Goal: Task Accomplishment & Management: Manage account settings

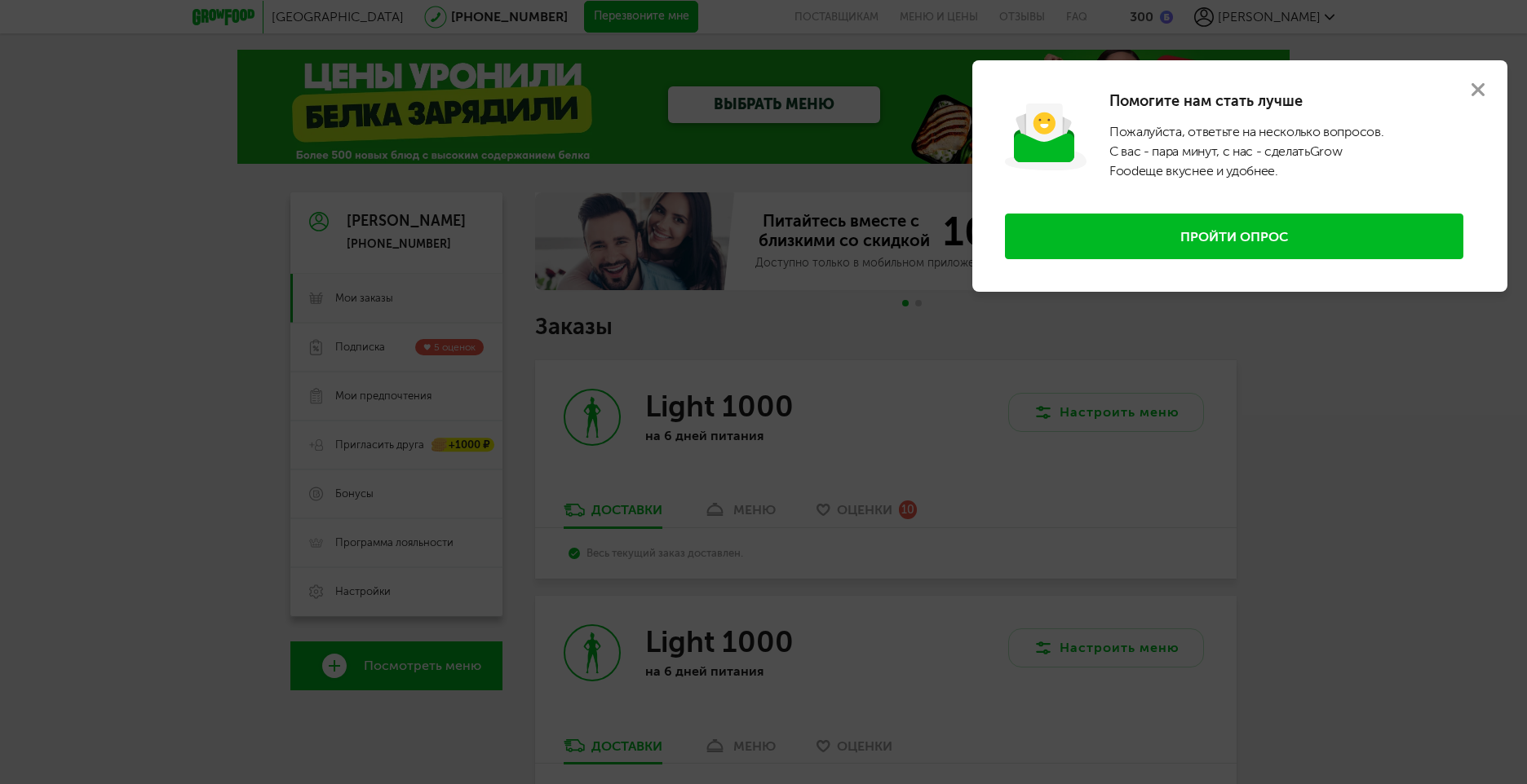
click at [1481, 82] on button at bounding box center [1477, 90] width 59 height 59
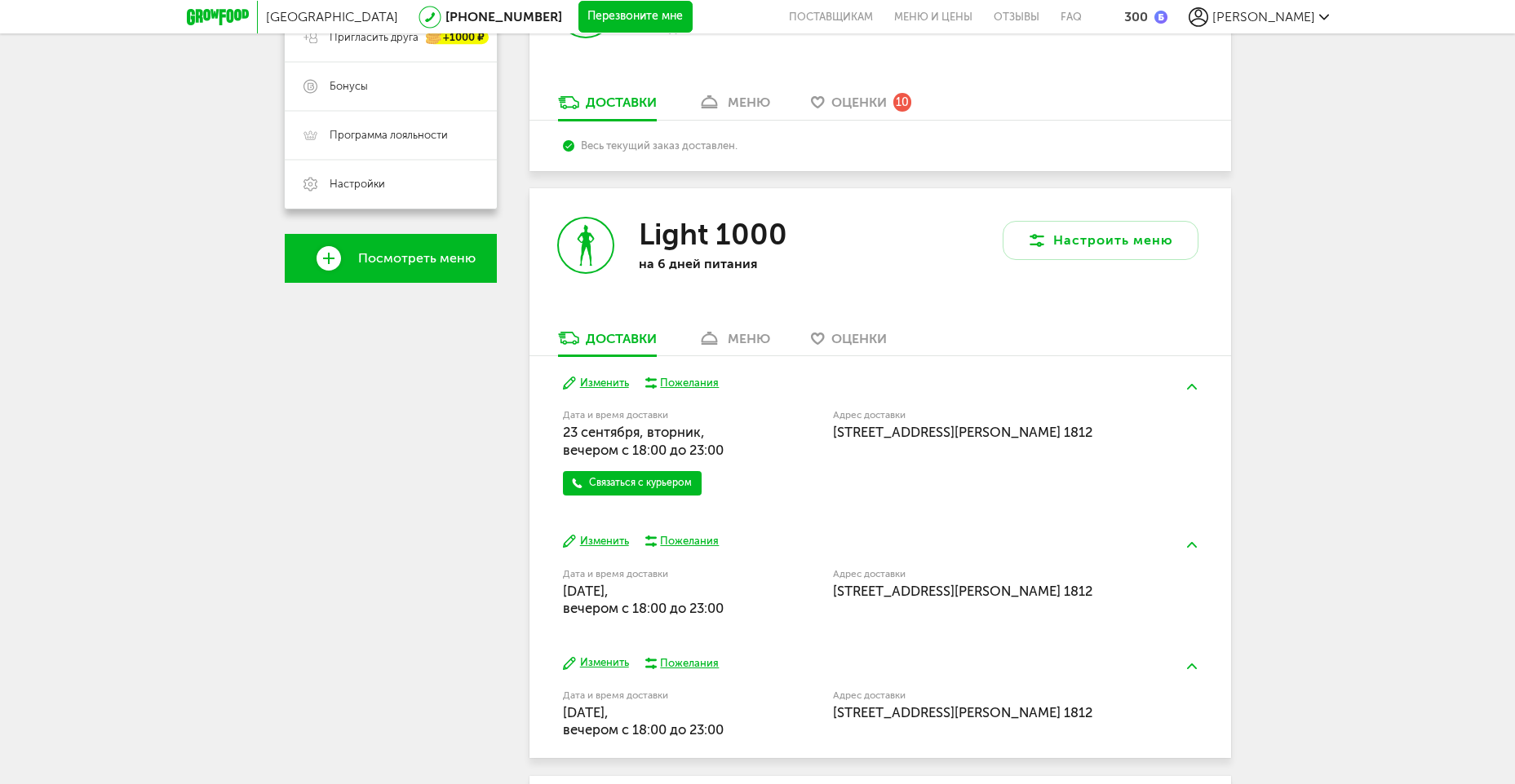
scroll to position [489, 0]
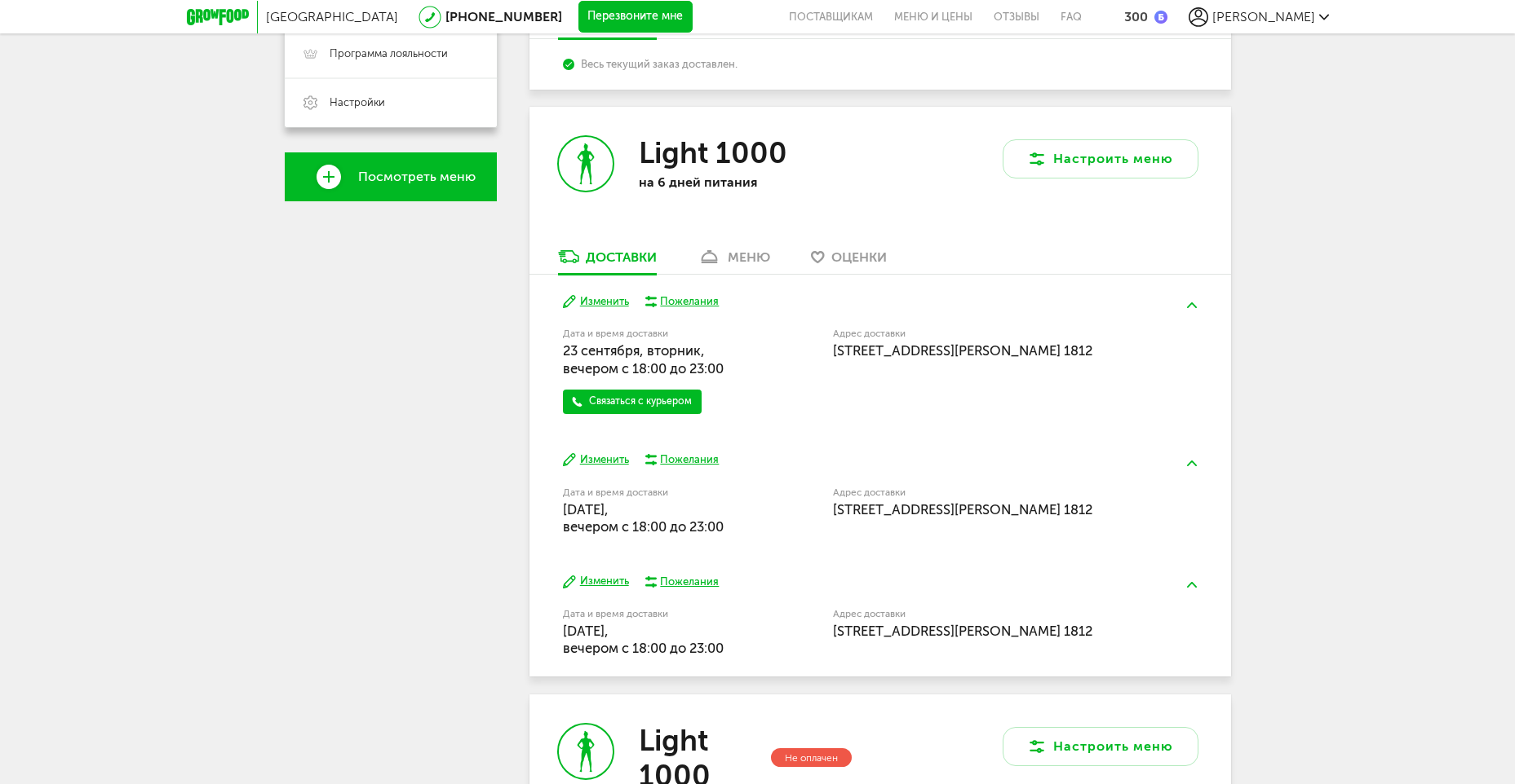
click at [609, 304] on button "Изменить" at bounding box center [596, 302] width 66 height 16
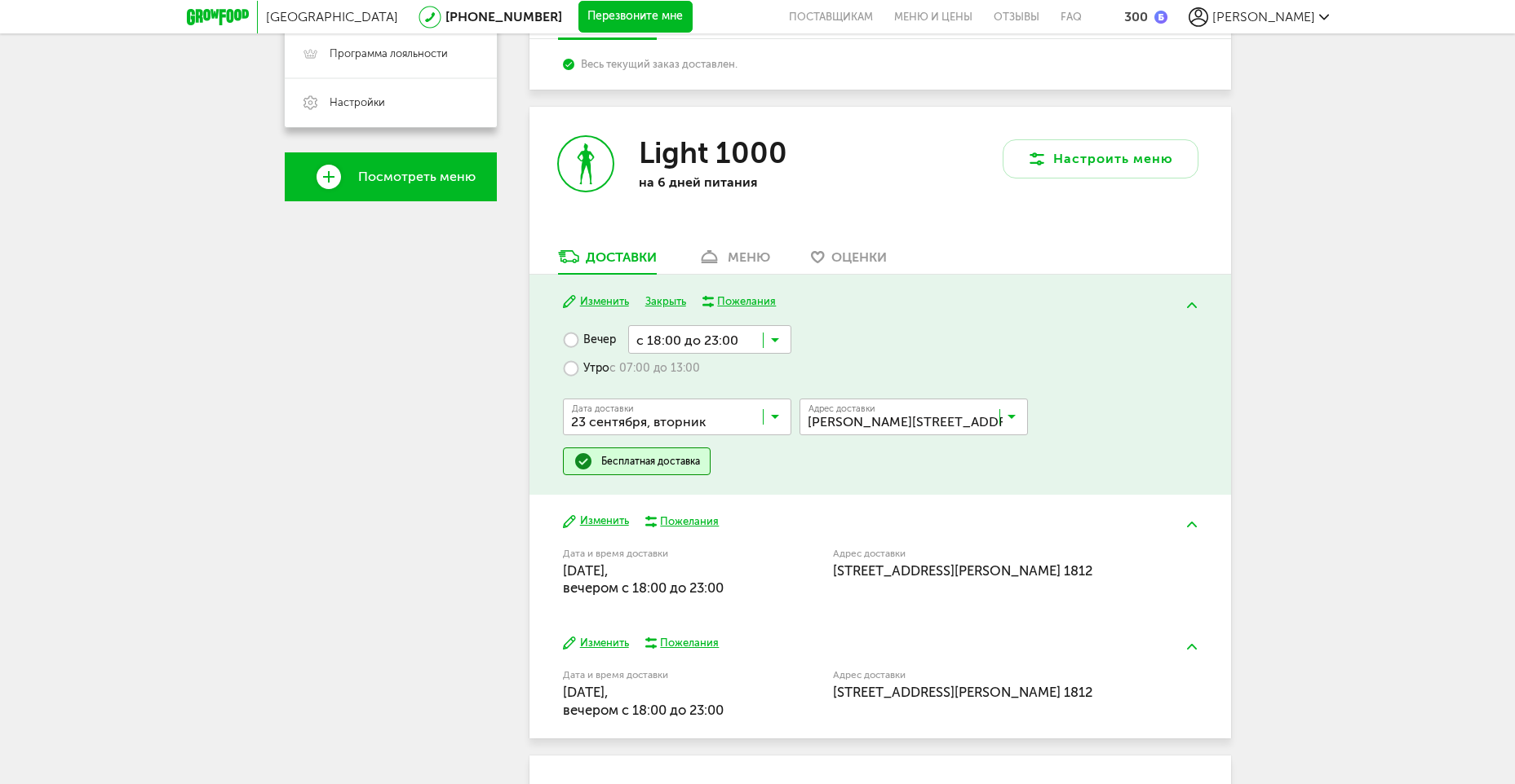
click at [775, 416] on icon at bounding box center [775, 421] width 8 height 17
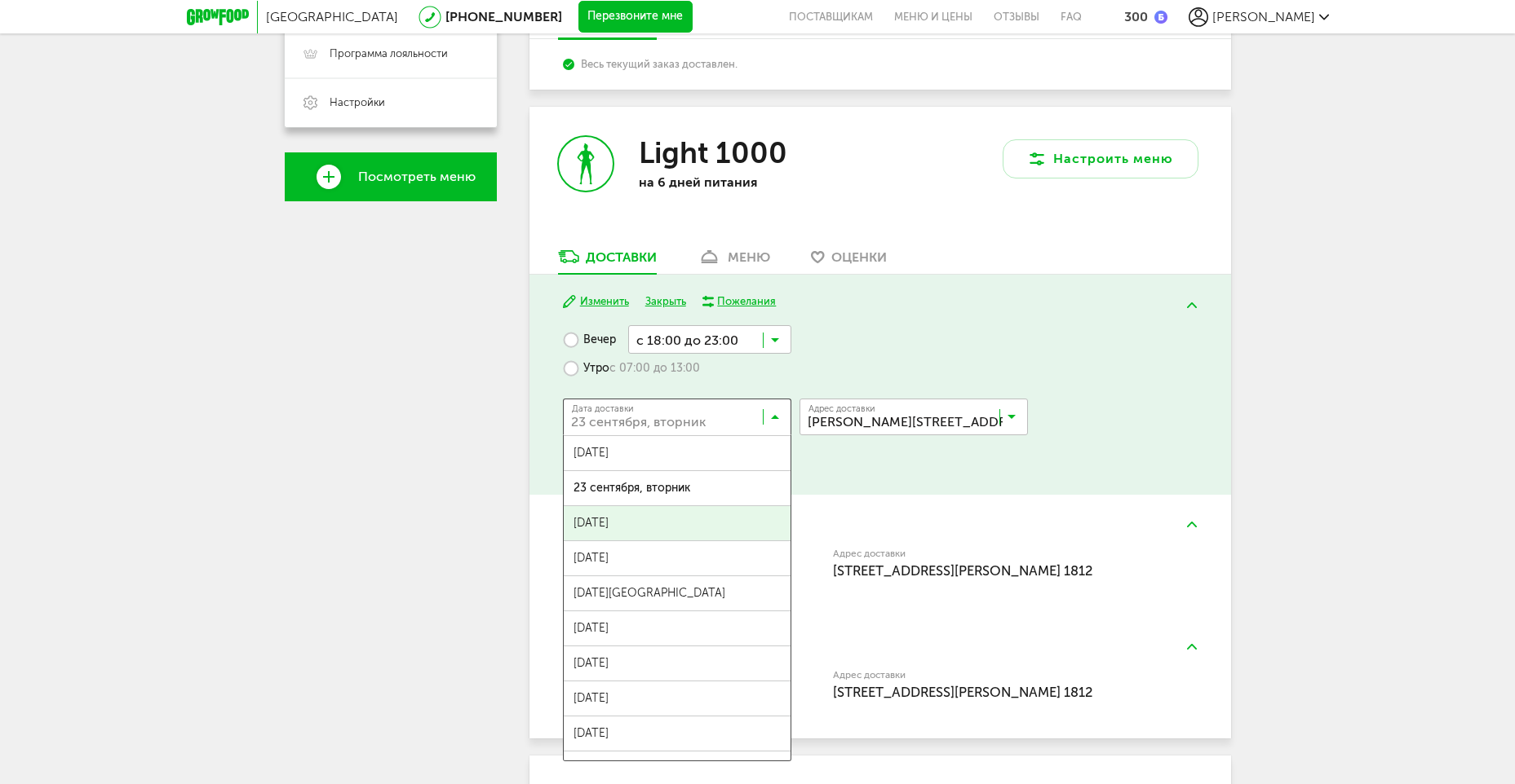
click at [725, 520] on span "[DATE]" at bounding box center [677, 523] width 227 height 34
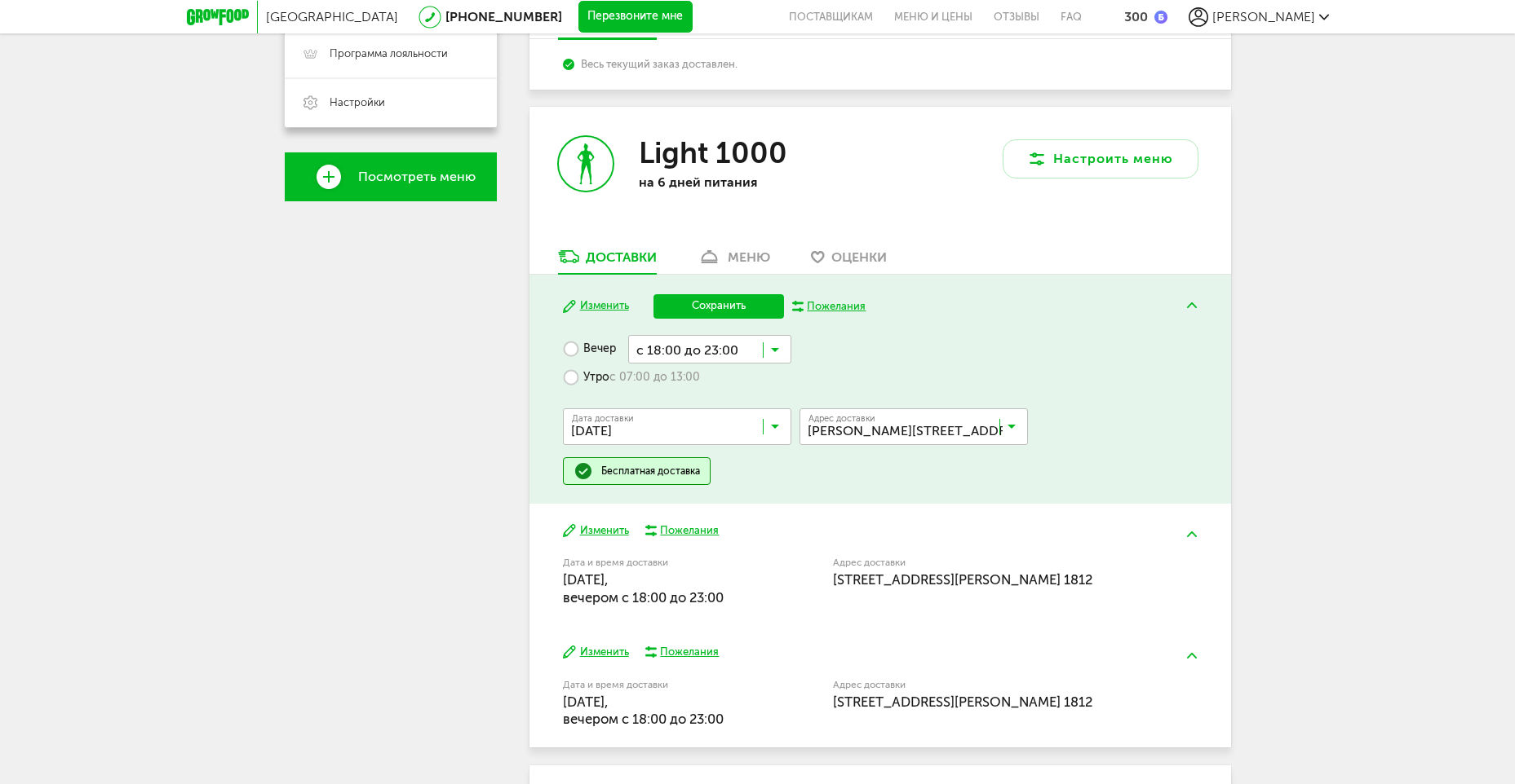
click at [779, 351] on input "Search for option" at bounding box center [710, 348] width 164 height 27
click at [740, 577] on span "с 22:00 до 23:59" at bounding box center [710, 576] width 162 height 34
click at [708, 297] on button "Сохранить" at bounding box center [718, 306] width 130 height 24
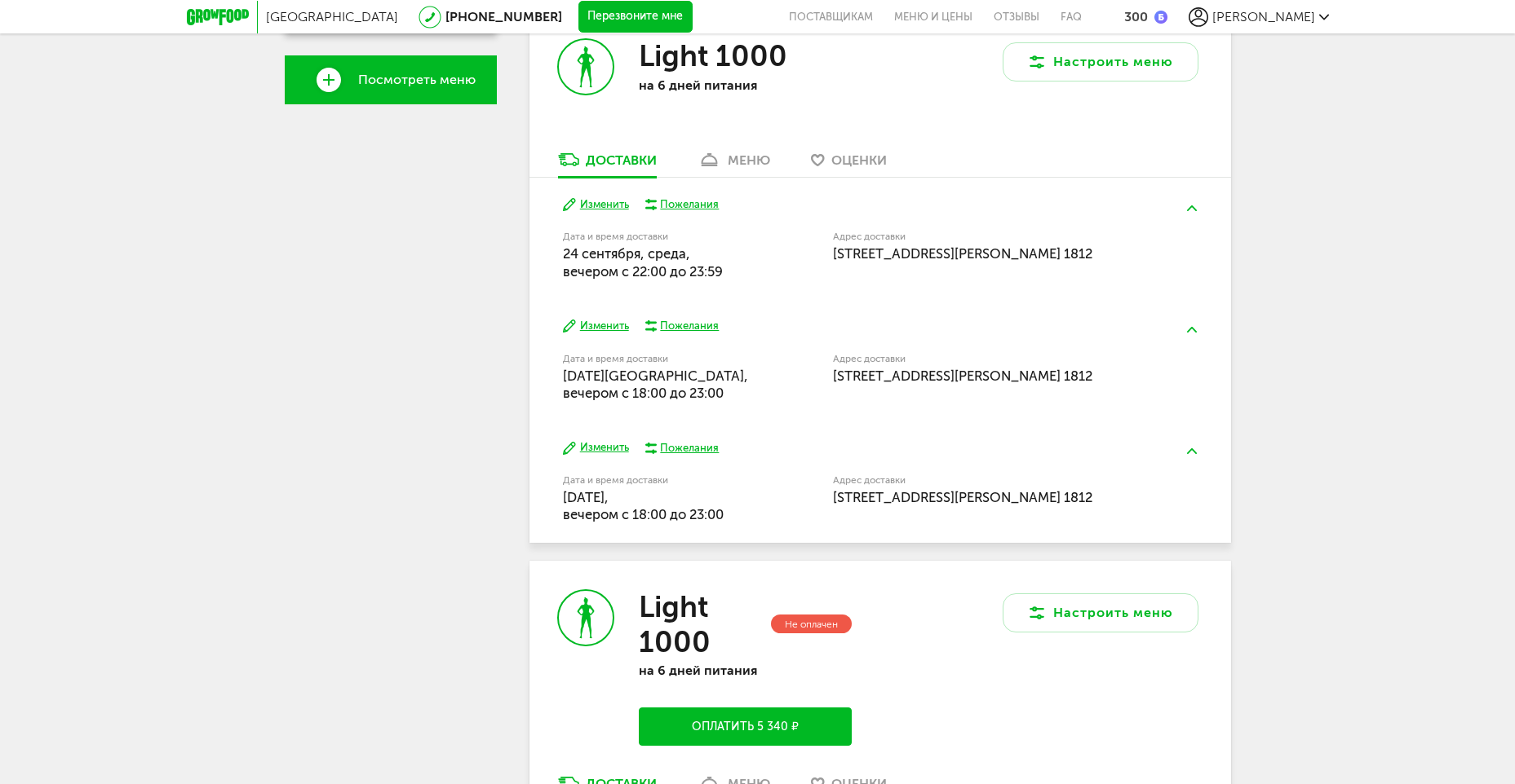
scroll to position [652, 0]
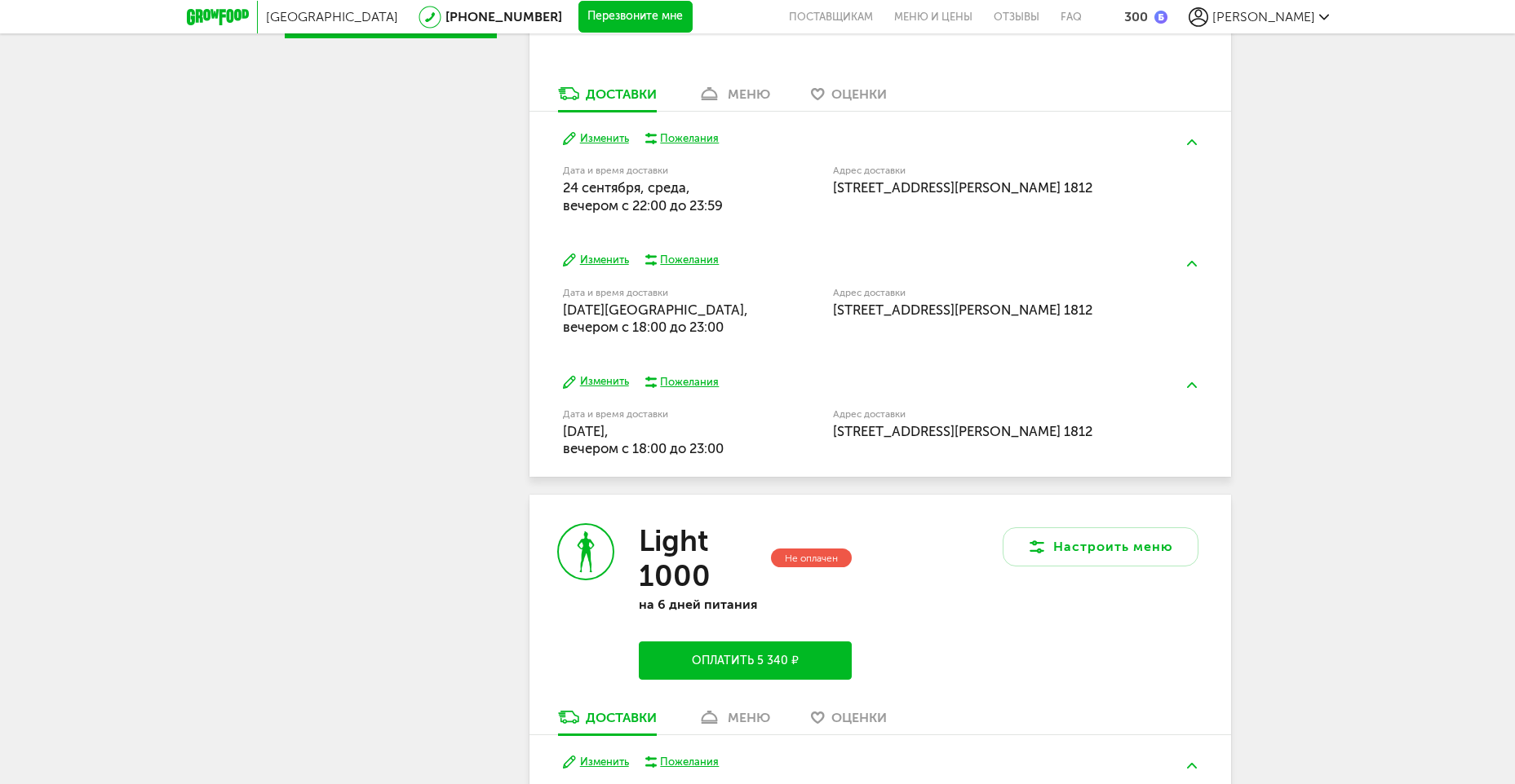
click at [594, 257] on button "Изменить" at bounding box center [596, 261] width 66 height 16
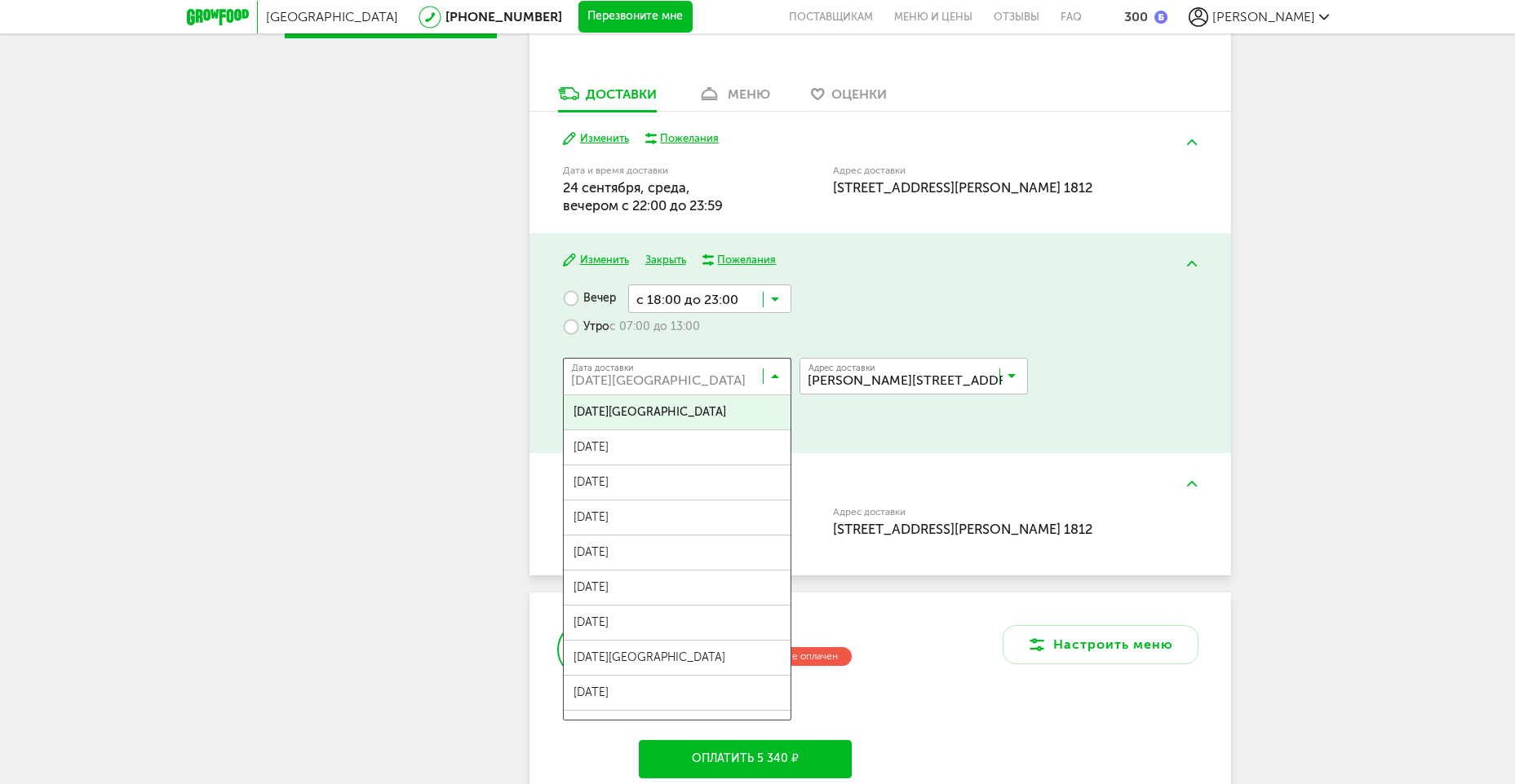
click at [776, 381] on icon at bounding box center [775, 380] width 8 height 17
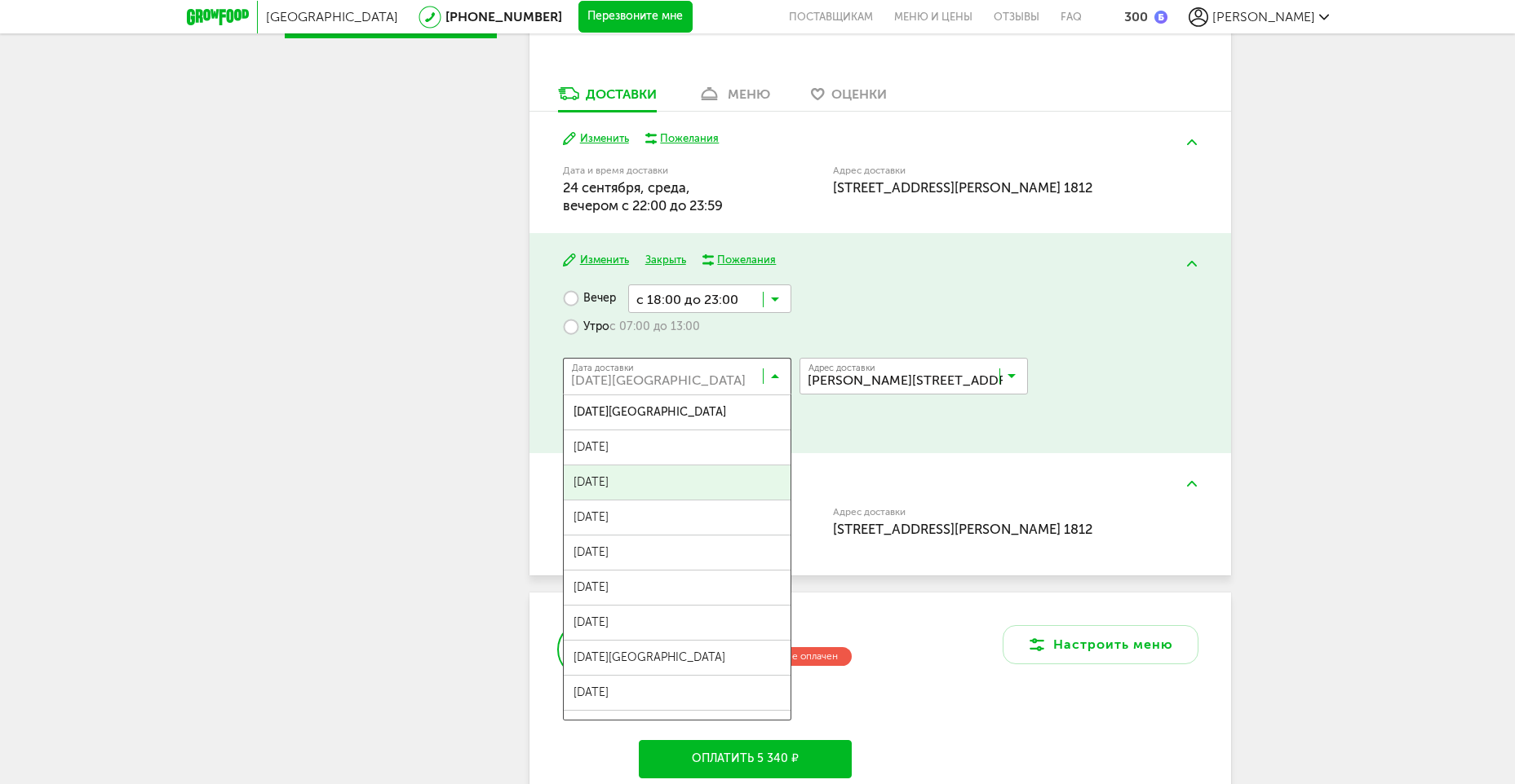
click at [714, 481] on span "[DATE]" at bounding box center [677, 482] width 227 height 34
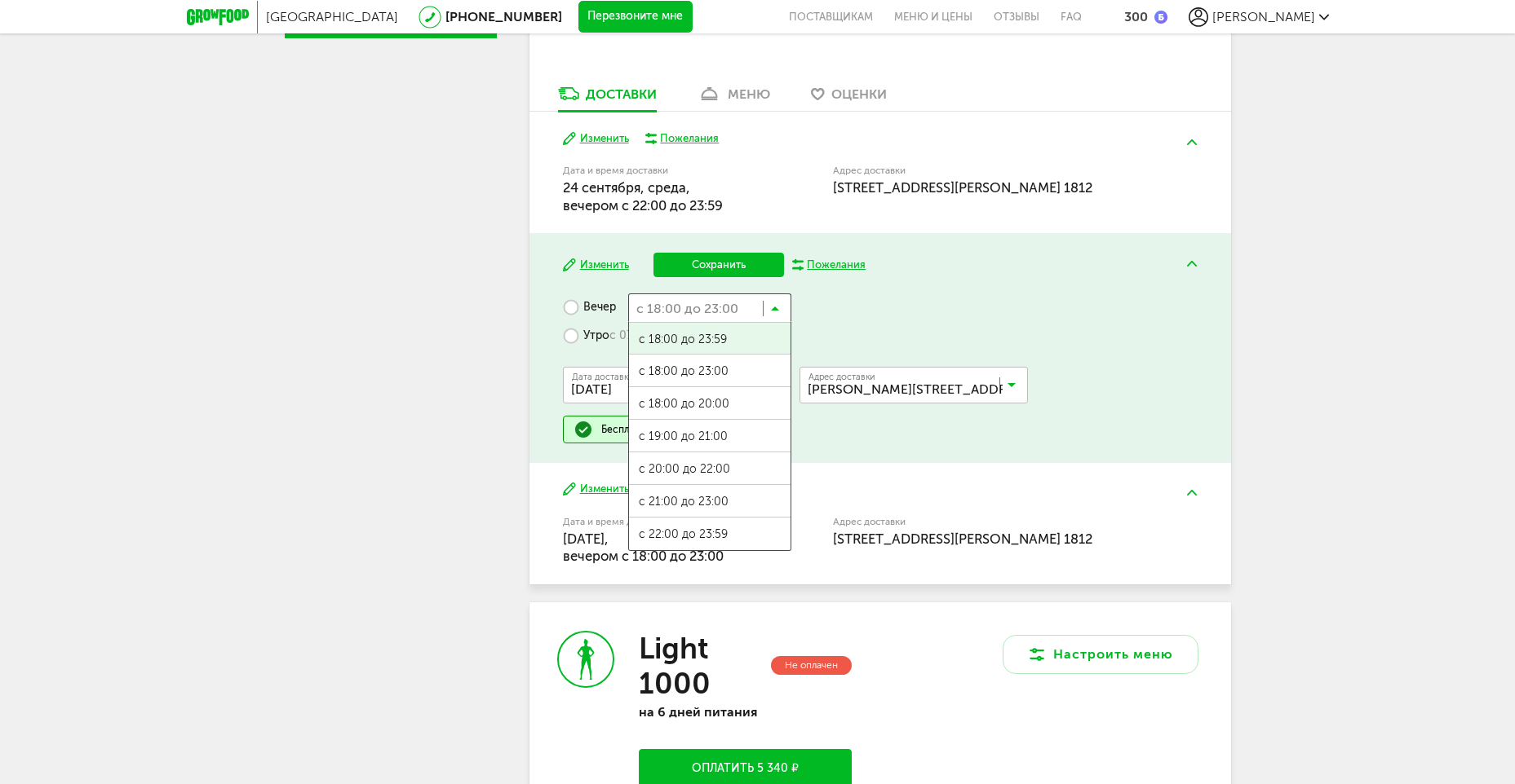
click at [780, 314] on input "Search for option" at bounding box center [710, 307] width 164 height 27
click at [689, 540] on span "с 22:00 до 23:59" at bounding box center [710, 534] width 162 height 34
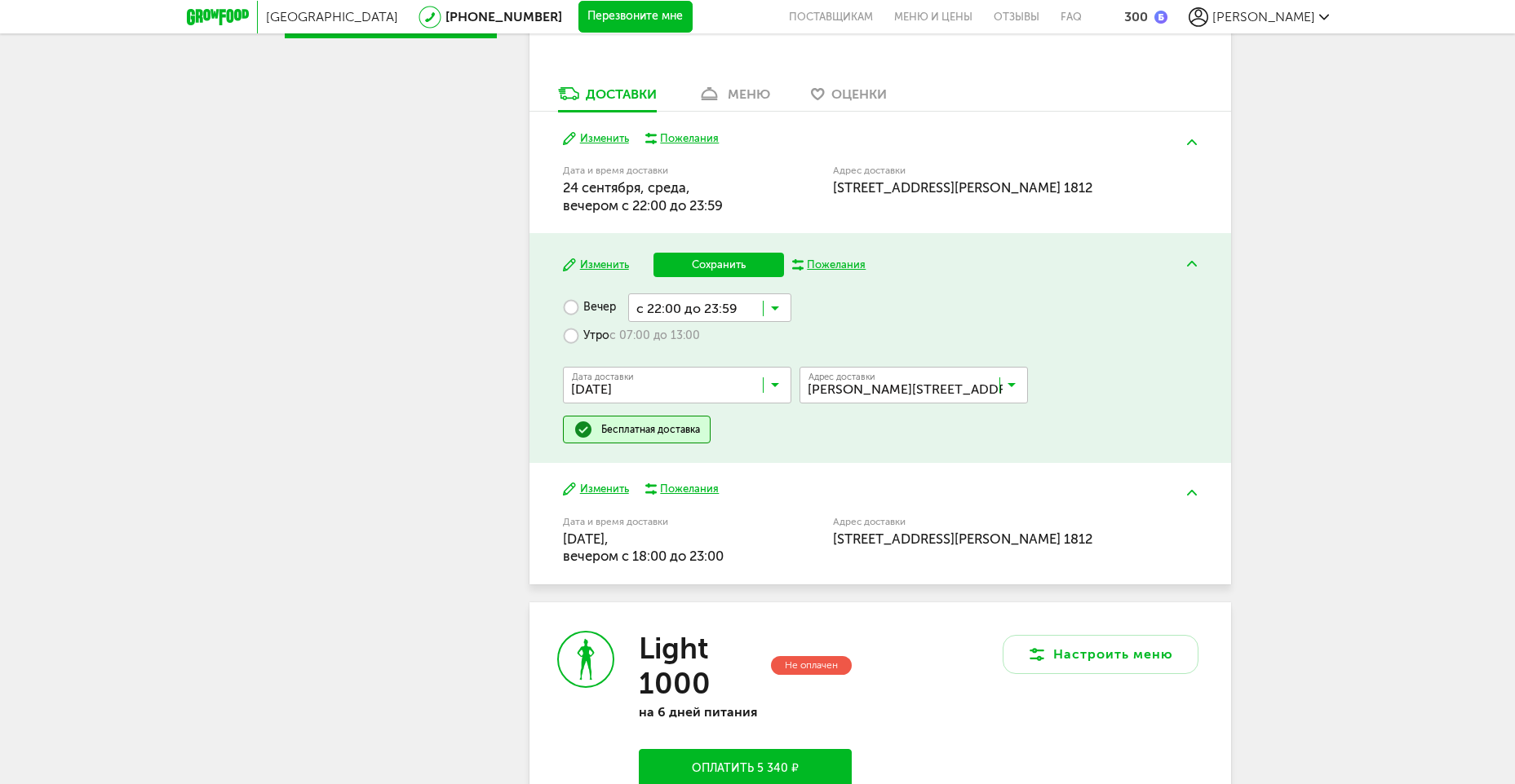
click at [750, 263] on button "Сохранить" at bounding box center [718, 265] width 130 height 24
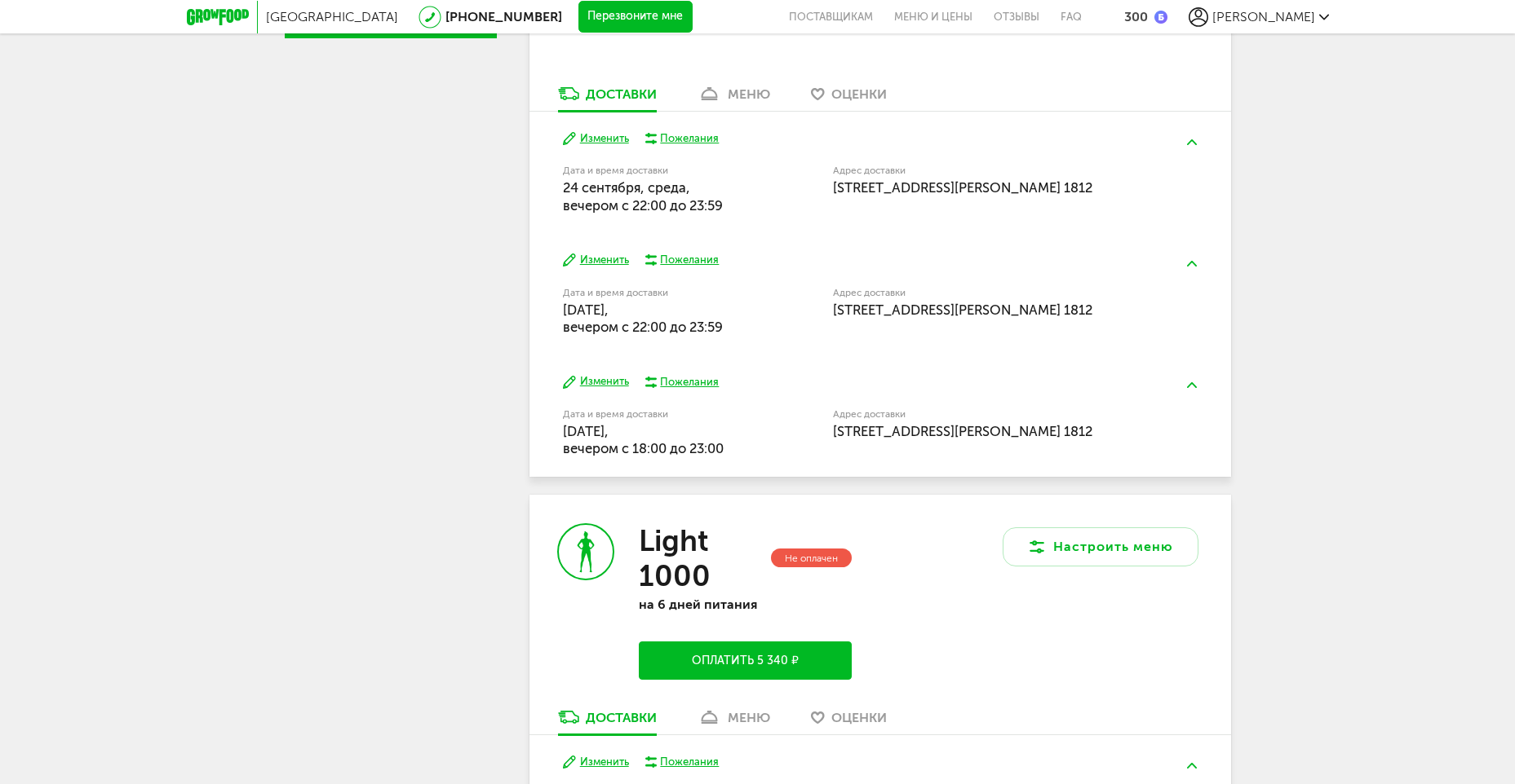
click at [609, 384] on button "Изменить" at bounding box center [596, 382] width 66 height 16
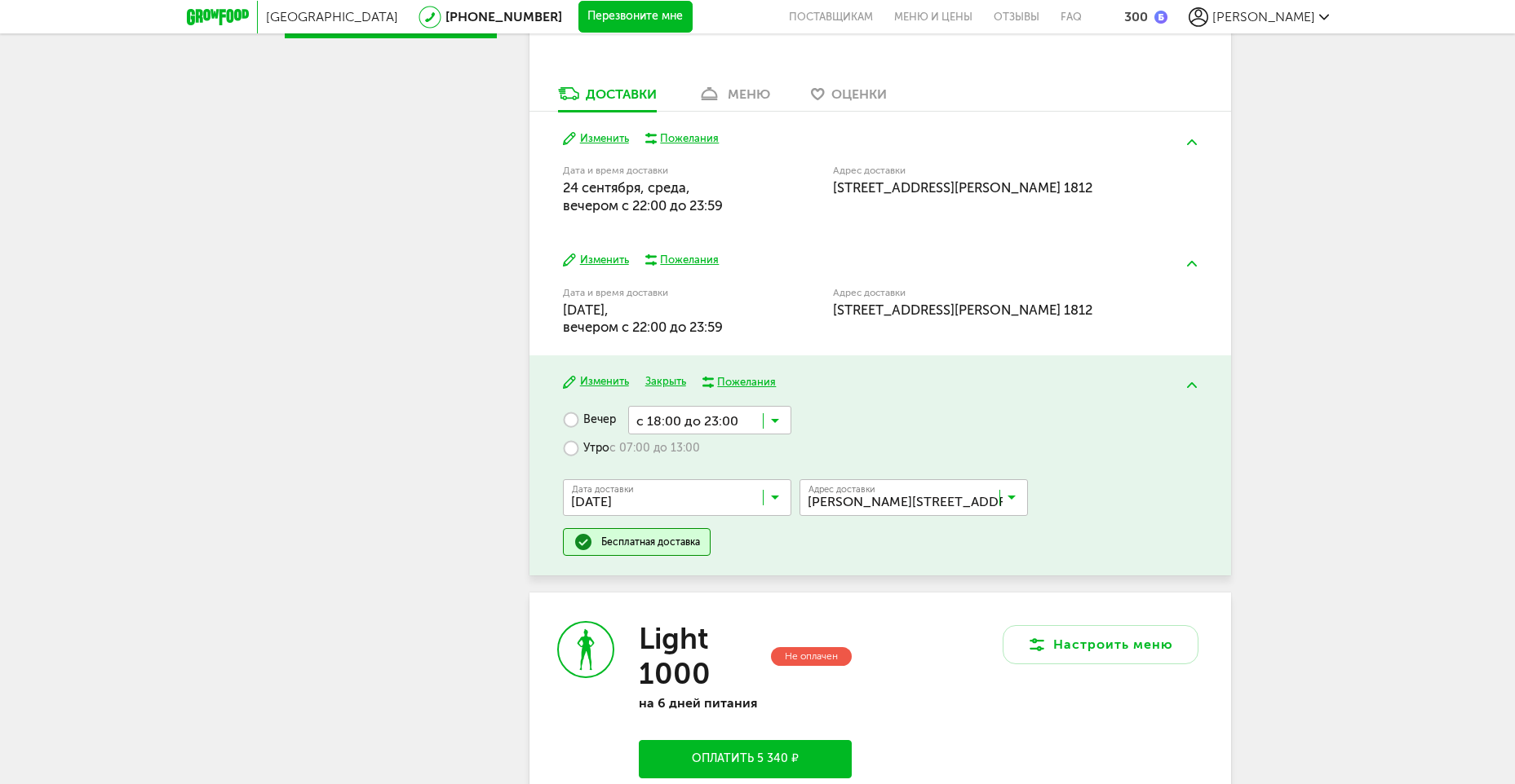
click at [782, 497] on input "Search for option" at bounding box center [681, 501] width 228 height 27
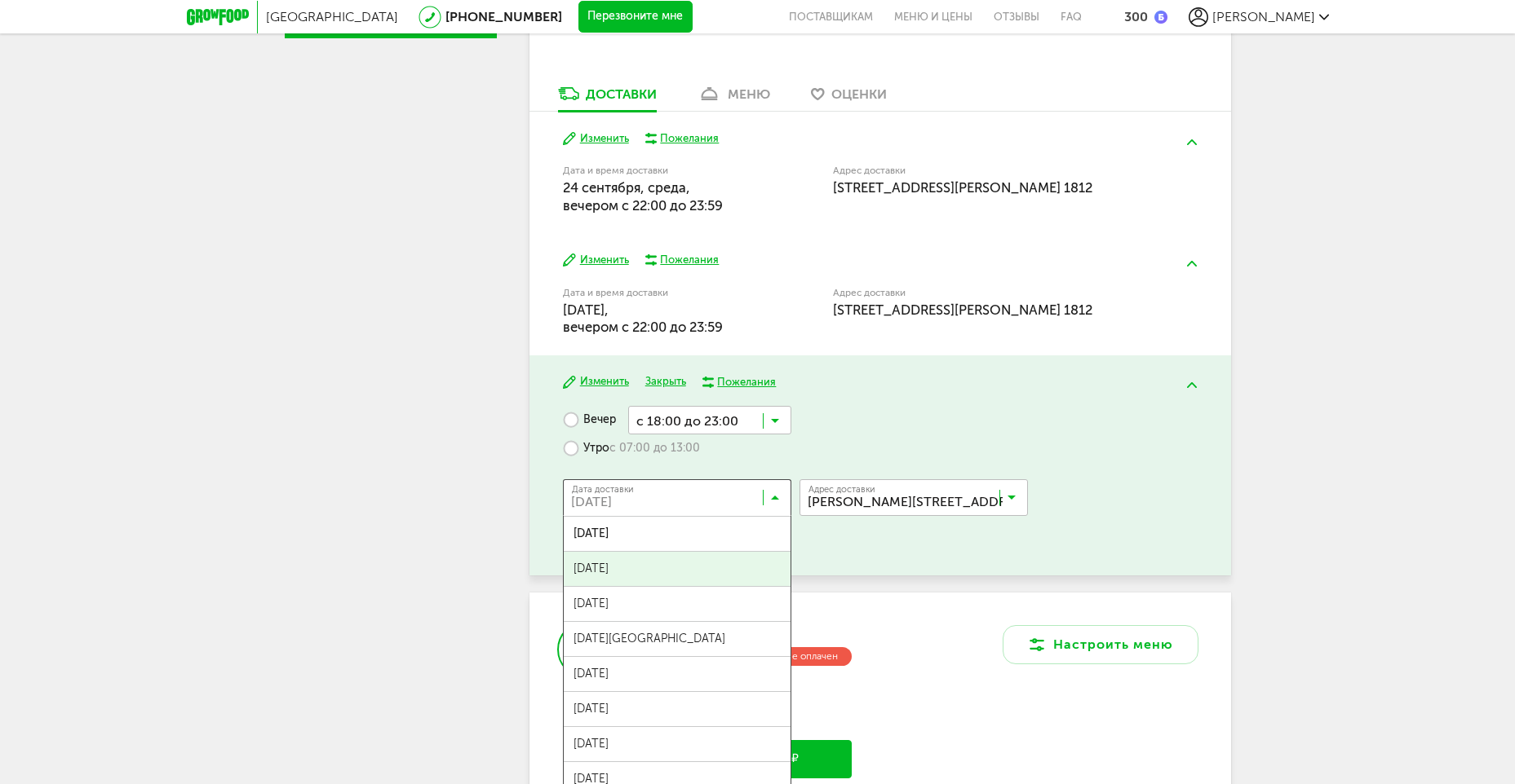
click at [672, 579] on span "[DATE]" at bounding box center [677, 568] width 227 height 34
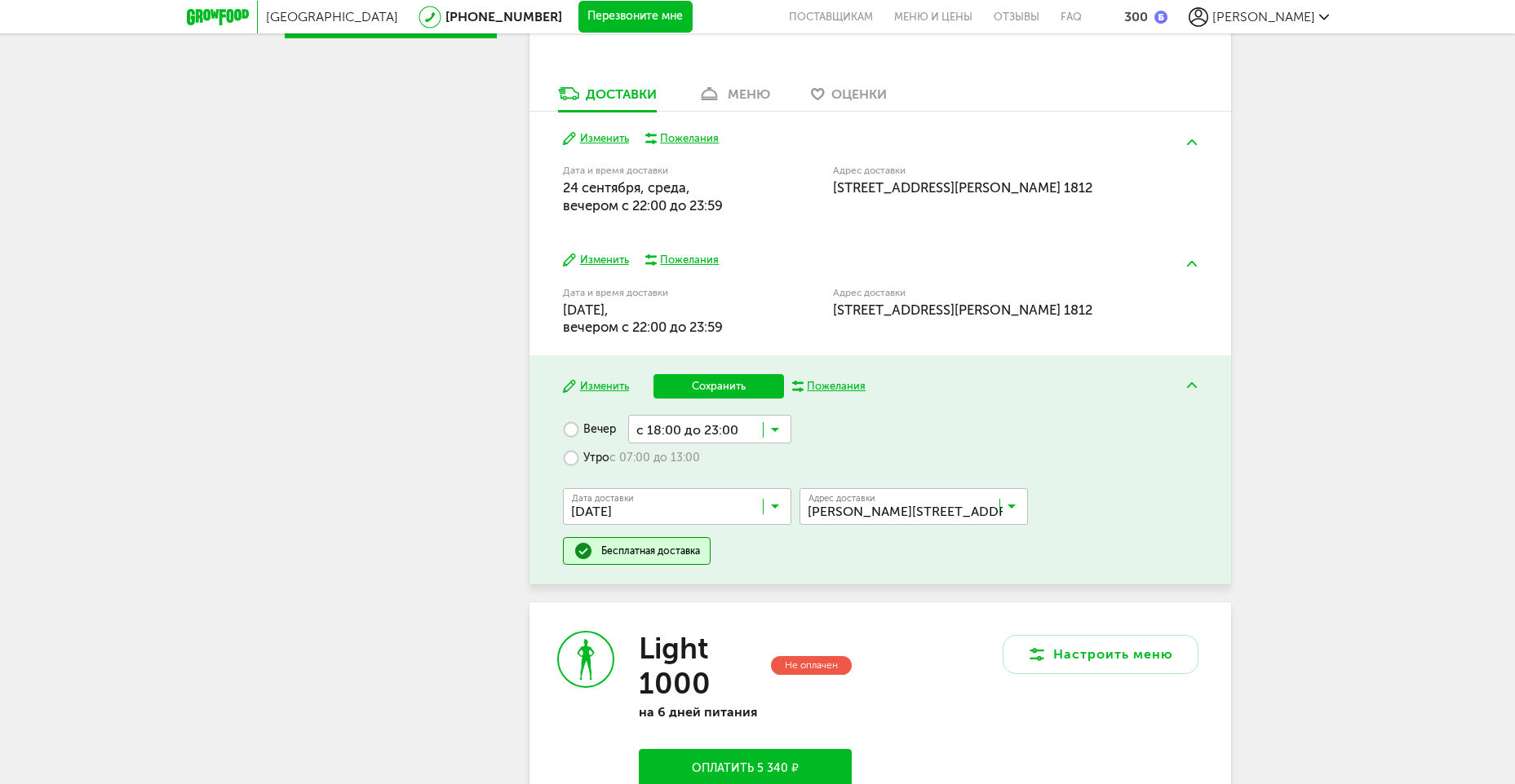
click at [782, 426] on input "Search for option" at bounding box center [710, 428] width 164 height 27
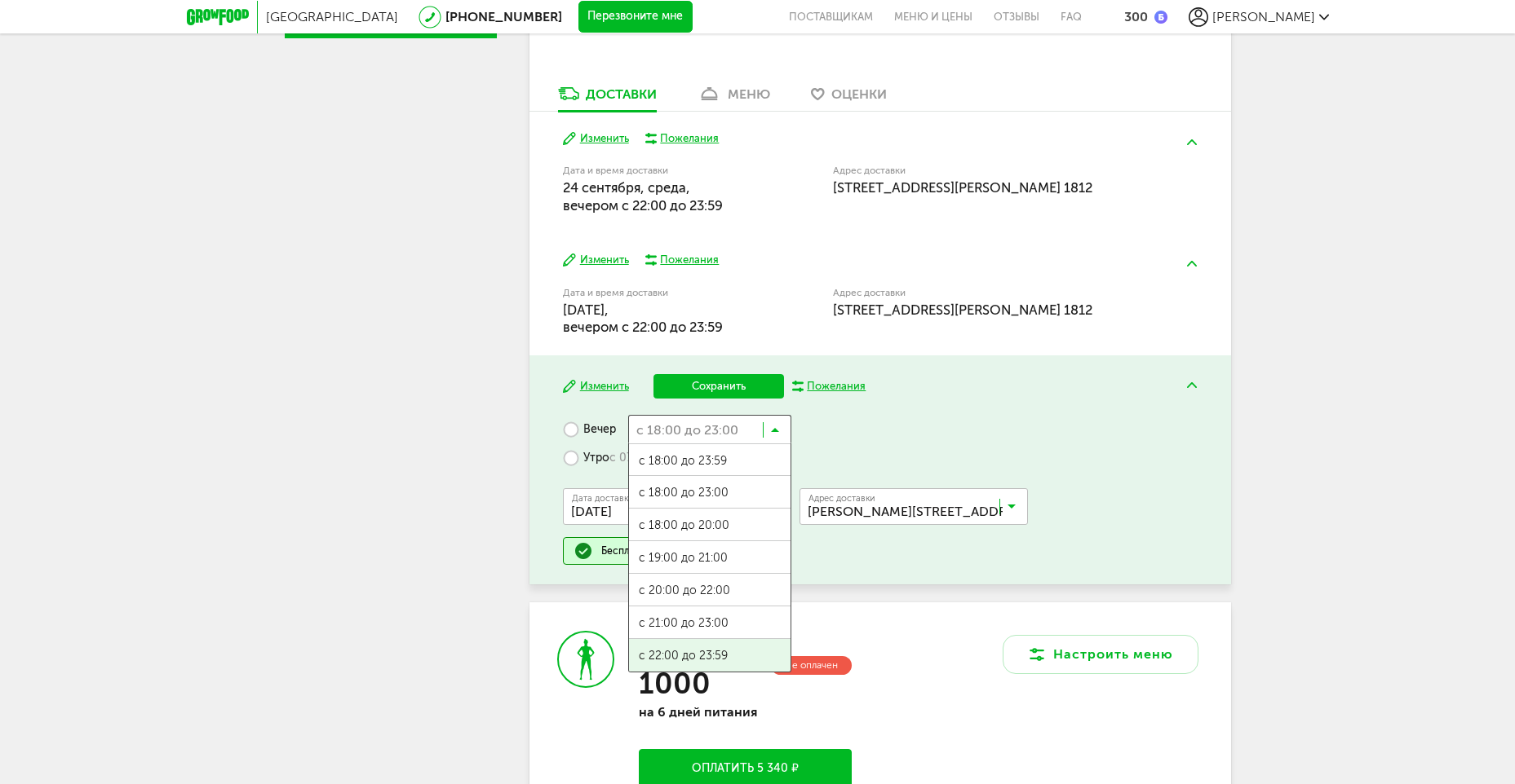
click at [702, 646] on span "с 22:00 до 23:59" at bounding box center [710, 655] width 162 height 34
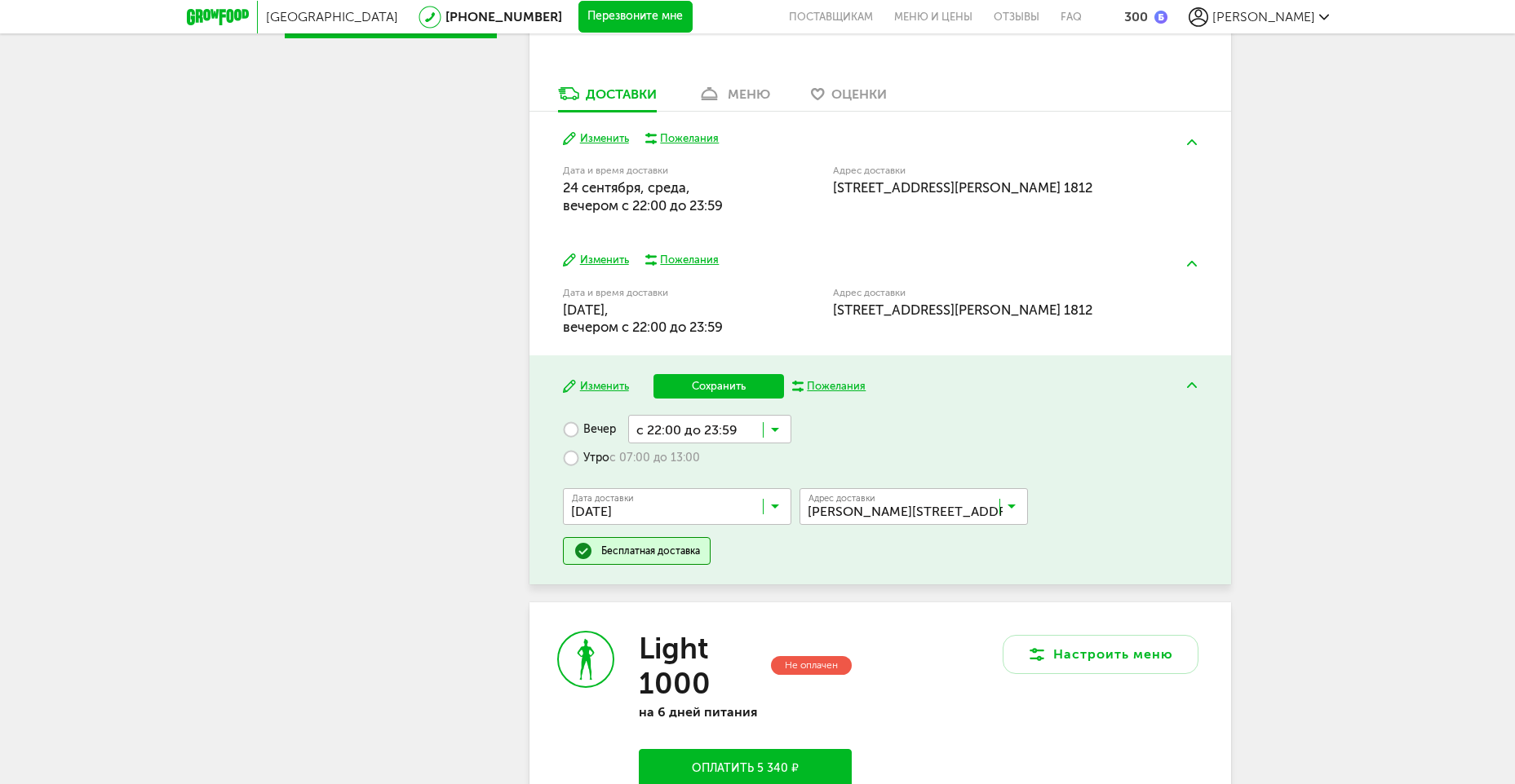
click at [740, 382] on button "Сохранить" at bounding box center [718, 386] width 130 height 24
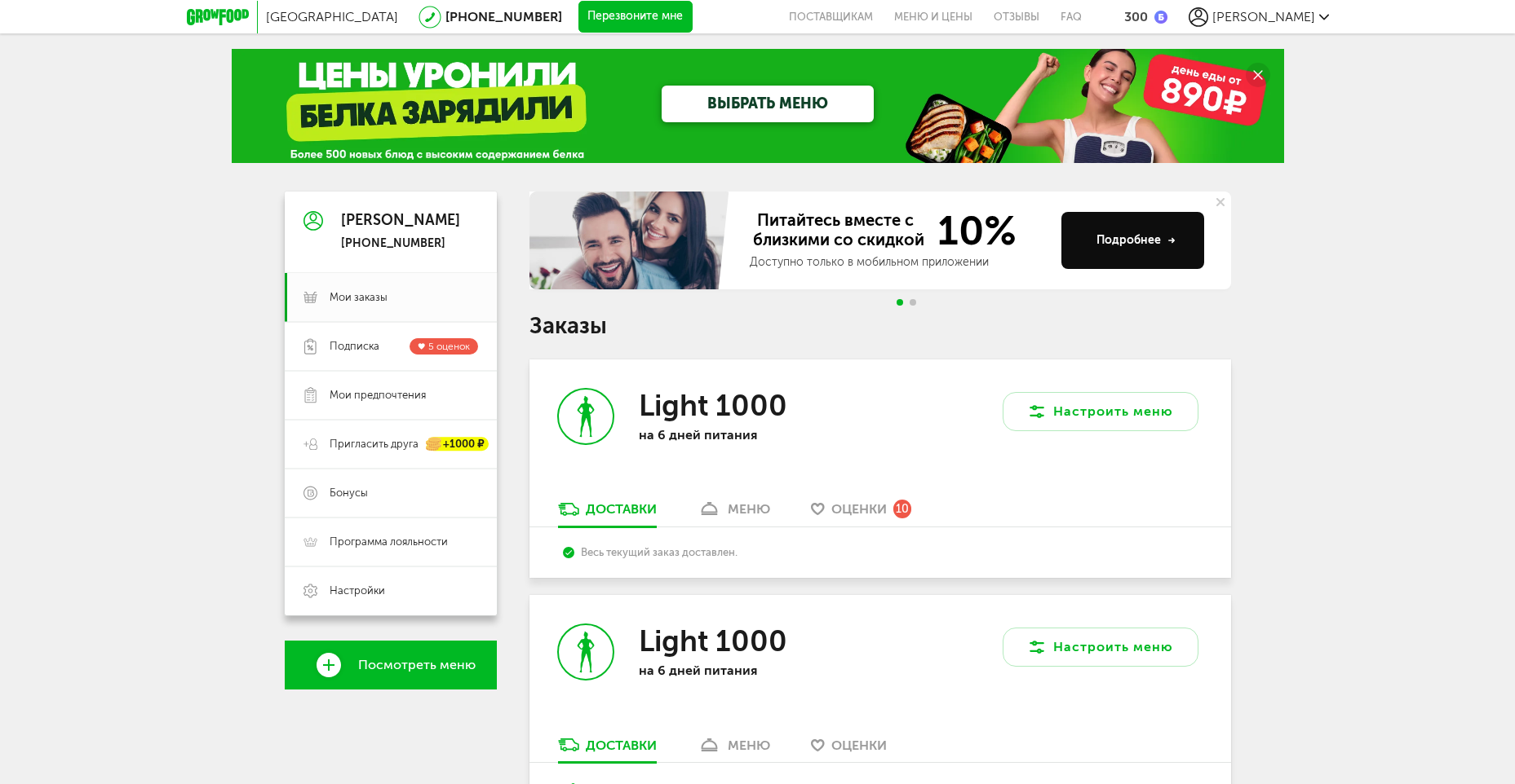
scroll to position [0, 0]
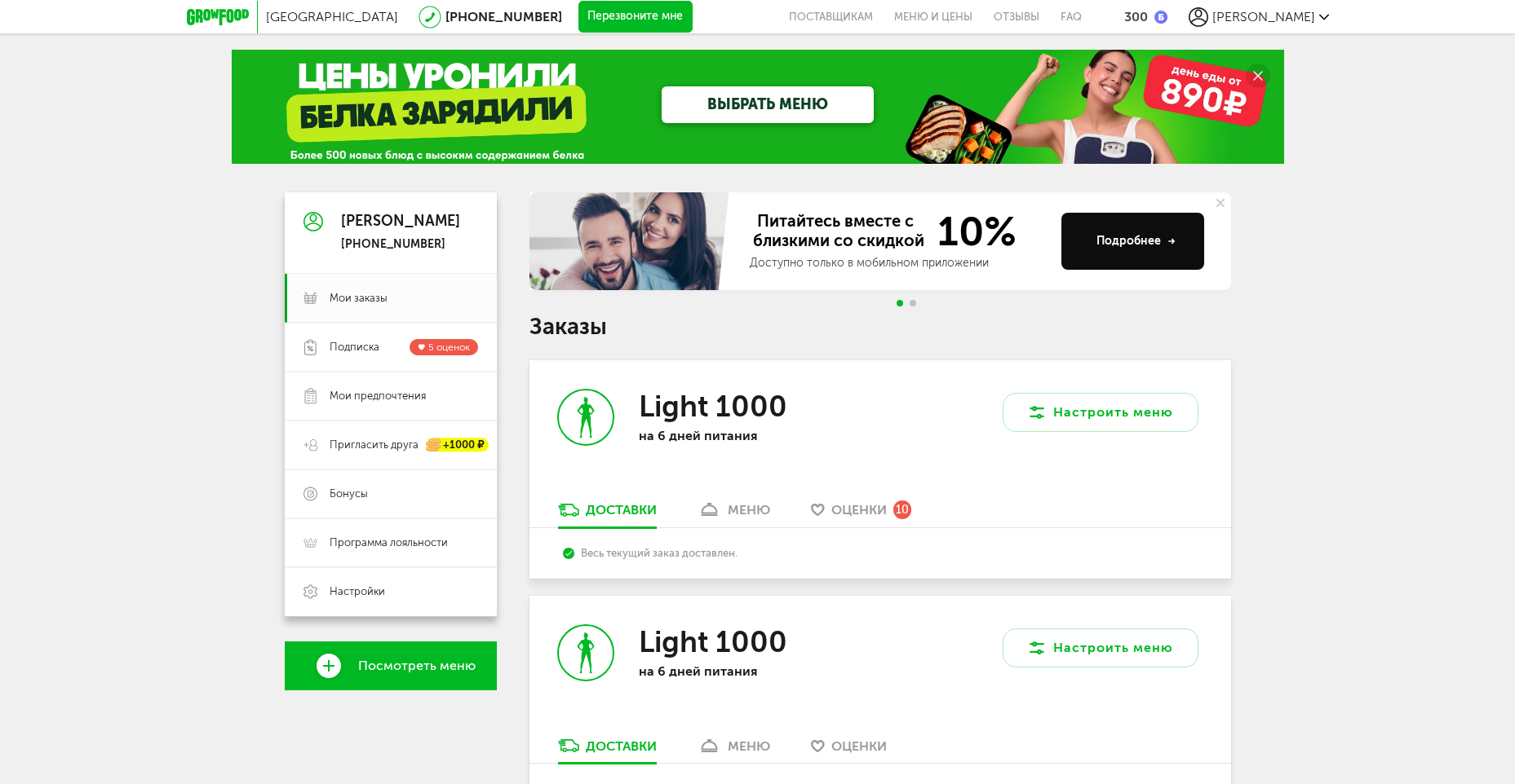
click at [847, 514] on span "Оценки" at bounding box center [858, 509] width 56 height 16
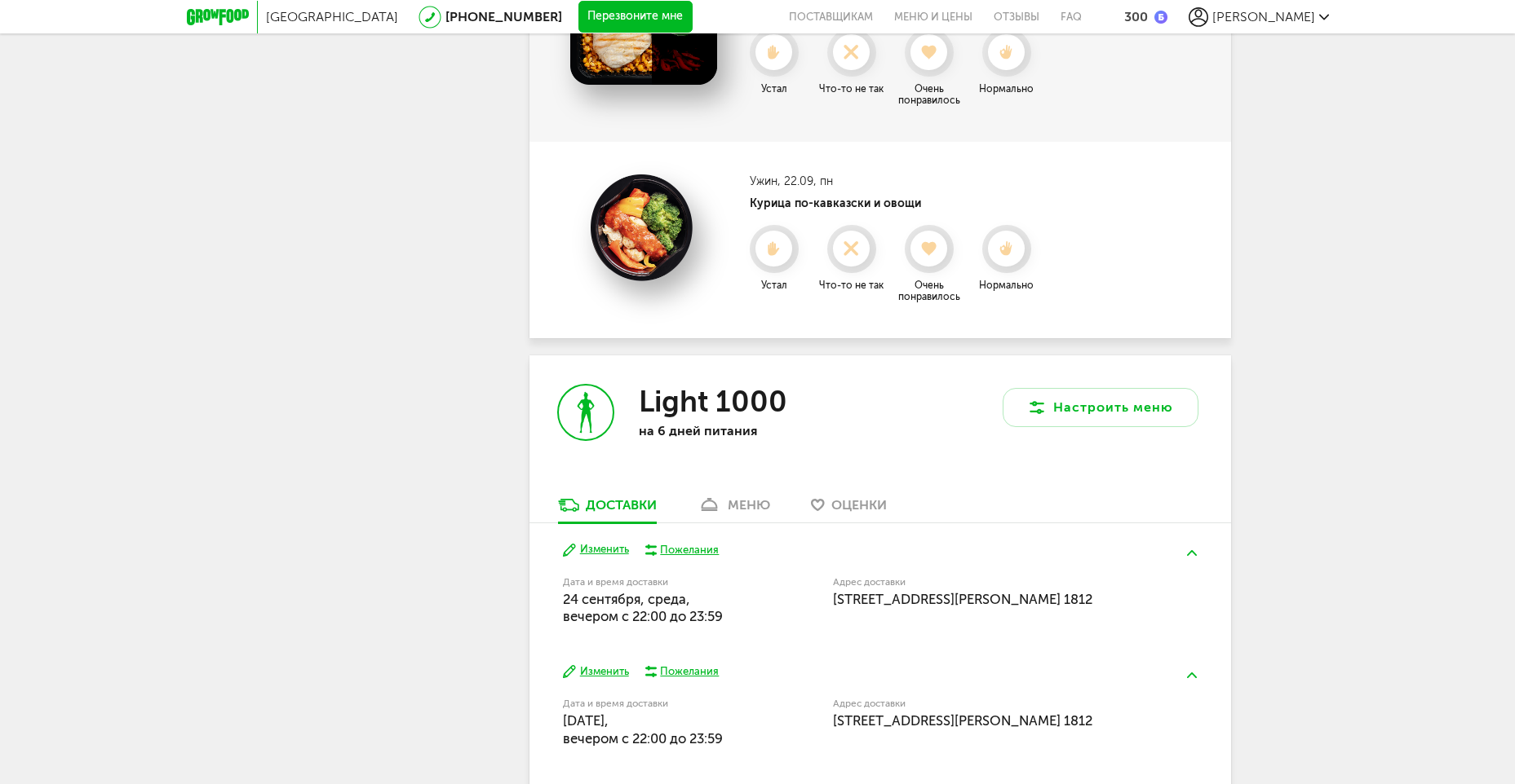
scroll to position [2174, 0]
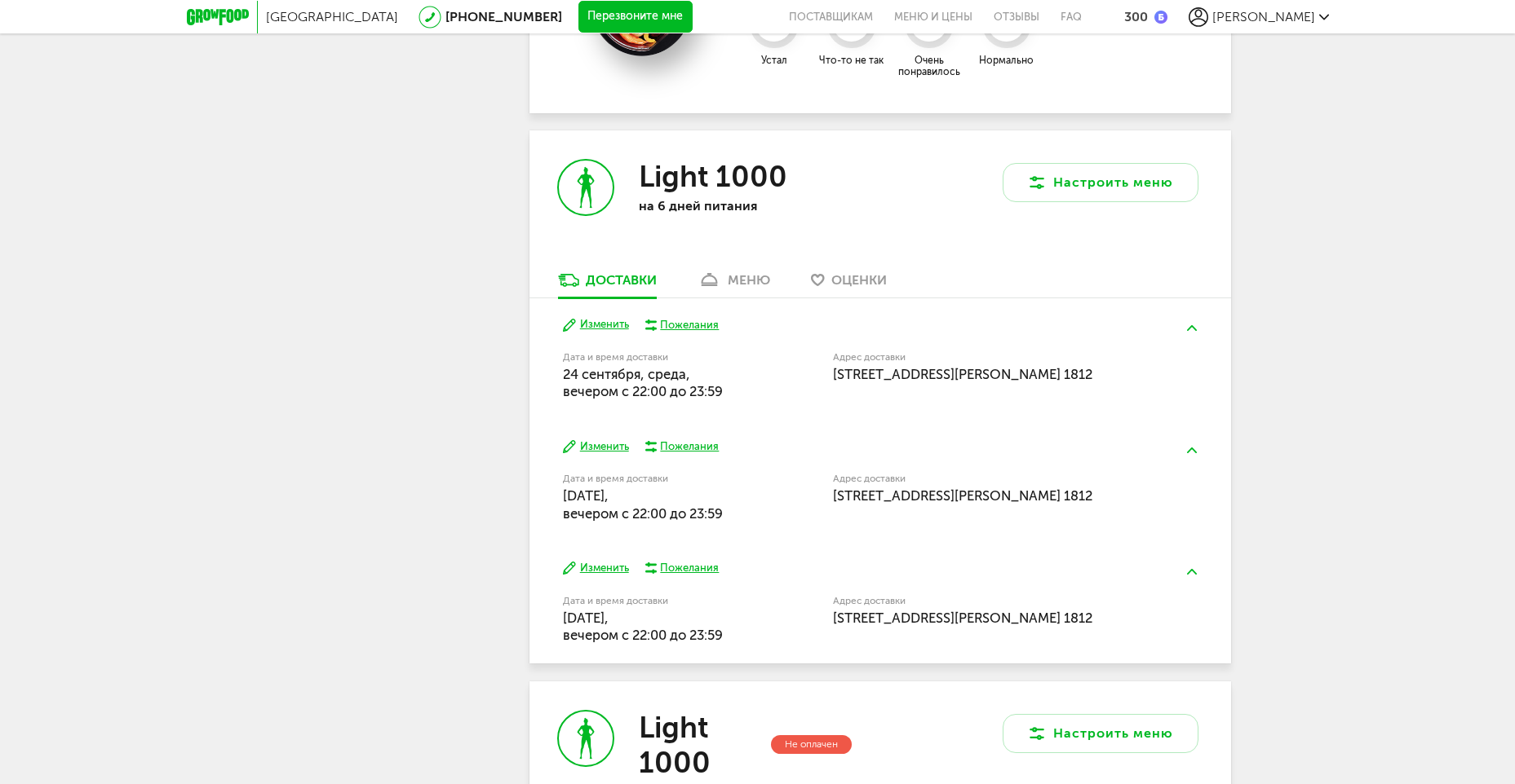
click at [735, 276] on div "меню" at bounding box center [749, 280] width 42 height 16
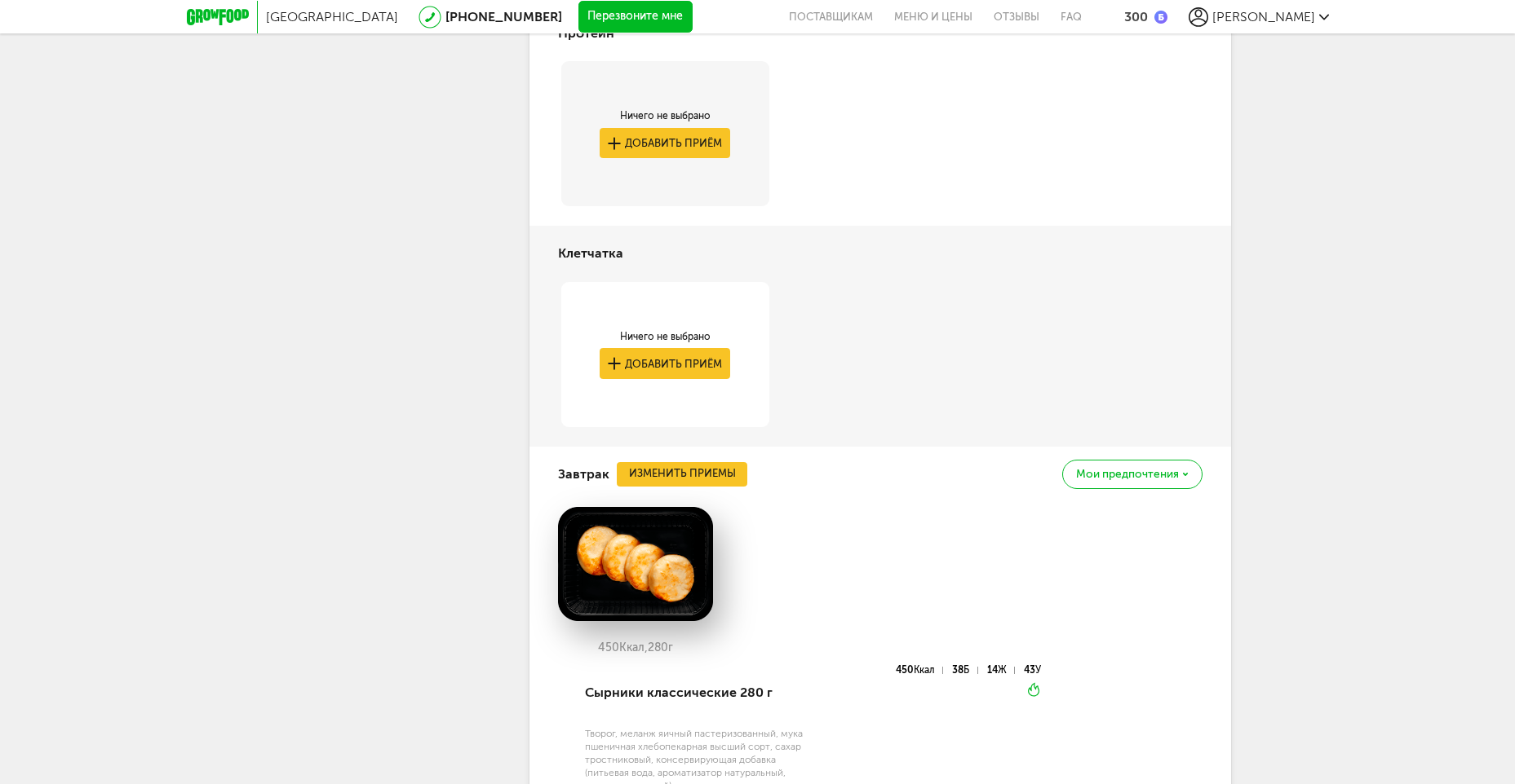
scroll to position [2589, 0]
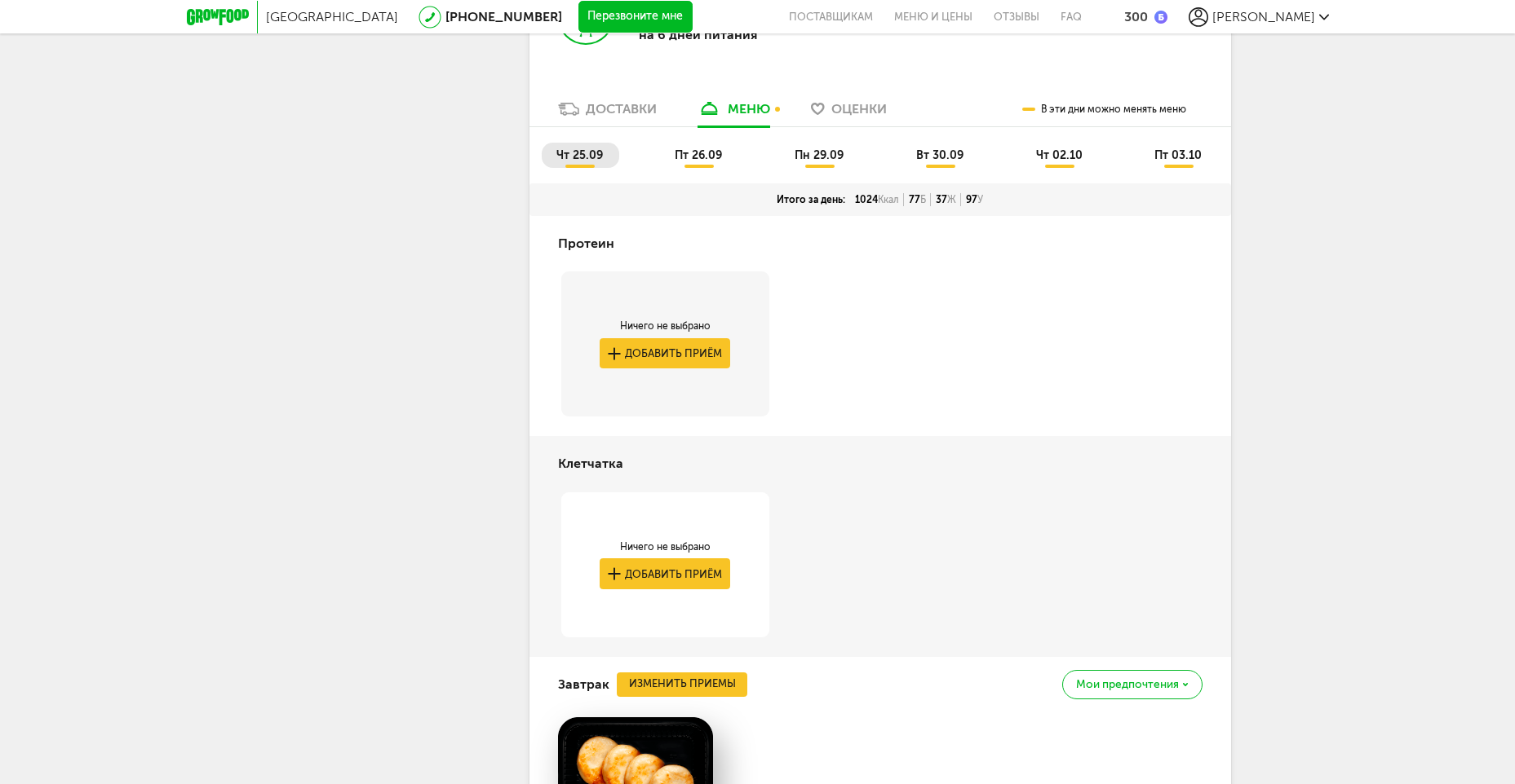
click at [695, 154] on span "пт 26.09" at bounding box center [698, 155] width 47 height 14
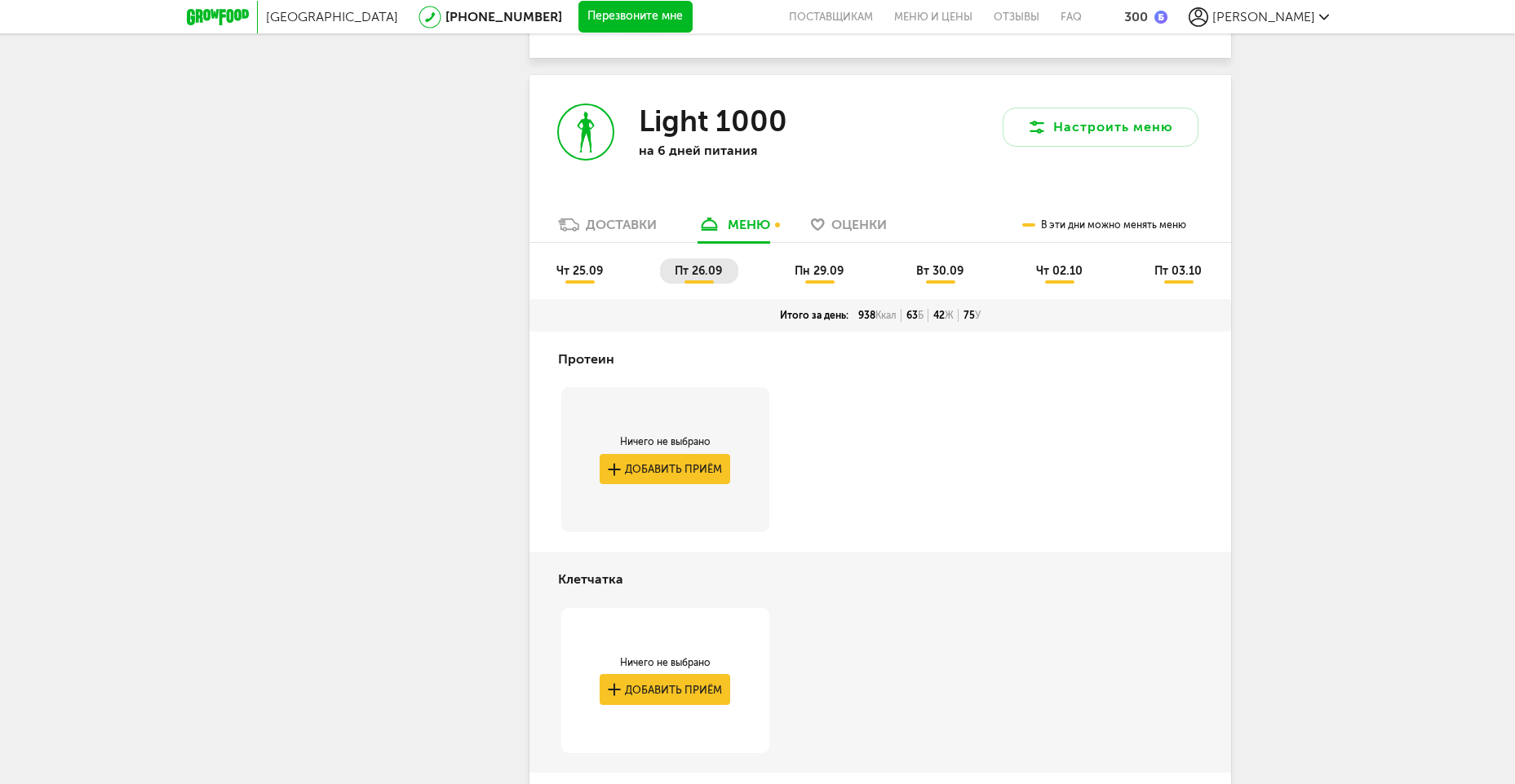
scroll to position [2426, 0]
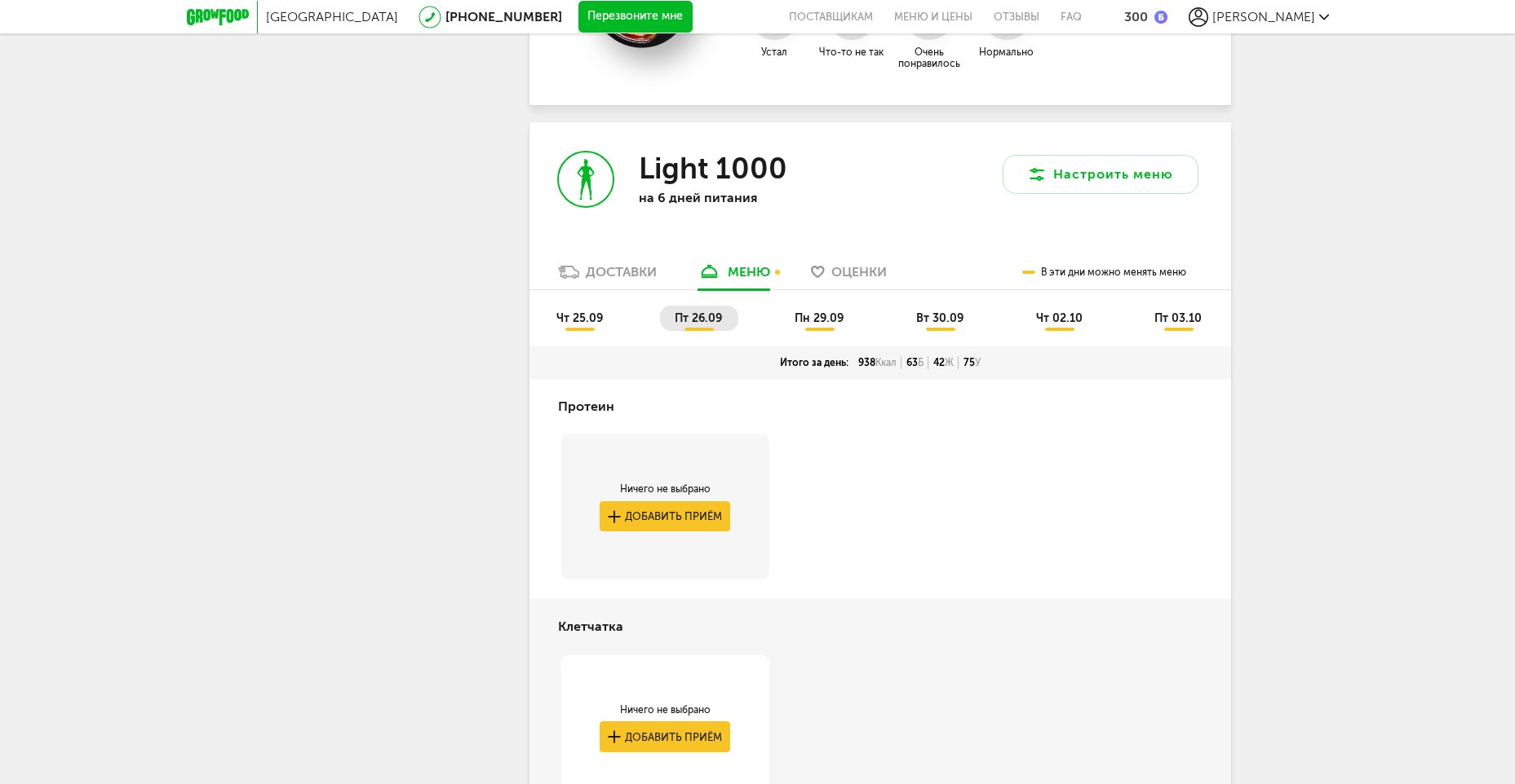
click at [949, 317] on span "вт 30.09" at bounding box center [940, 318] width 47 height 14
click at [570, 319] on span "чт 25.09" at bounding box center [579, 318] width 46 height 14
click at [691, 326] on li "пт 26.09" at bounding box center [699, 318] width 78 height 25
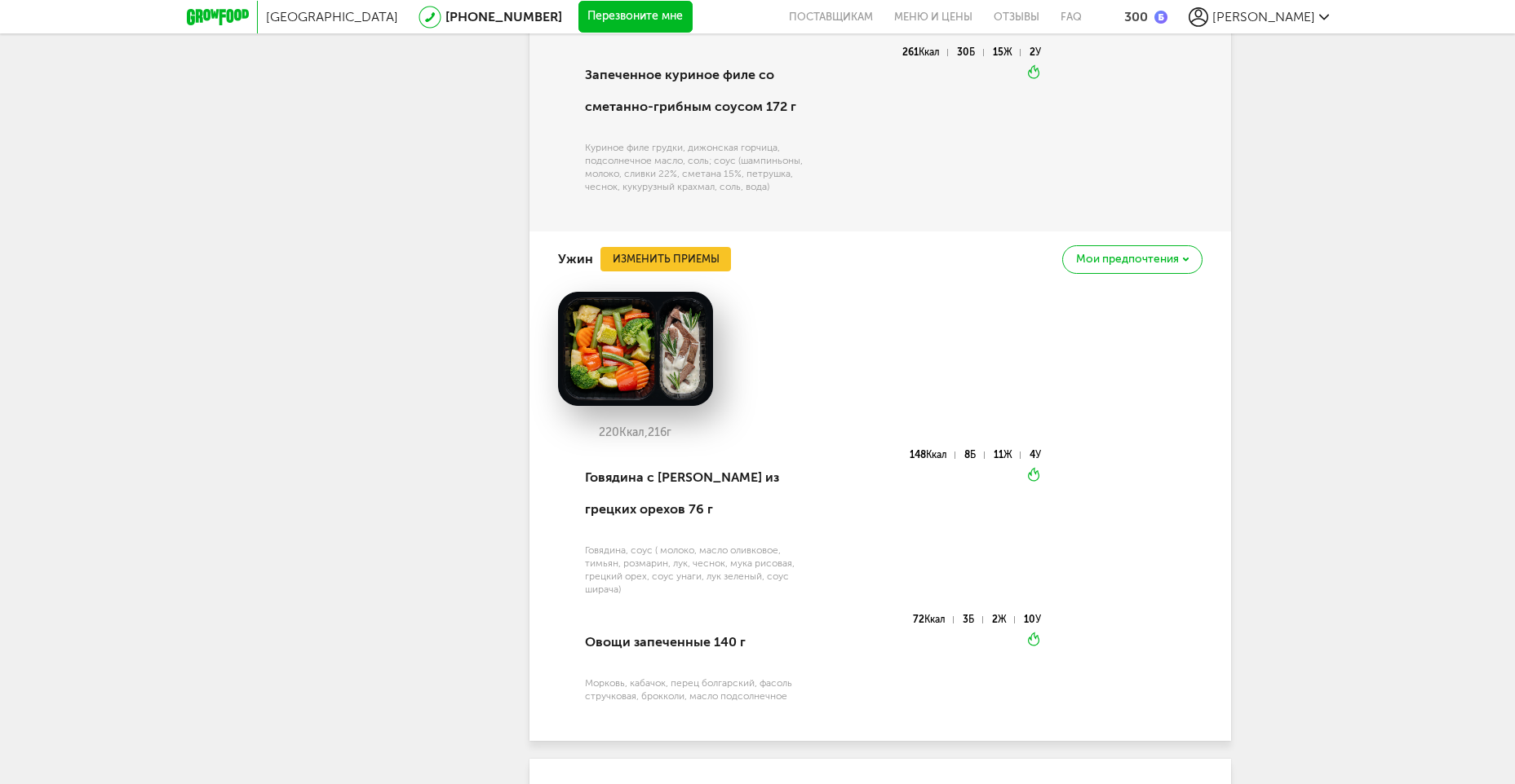
scroll to position [4219, 0]
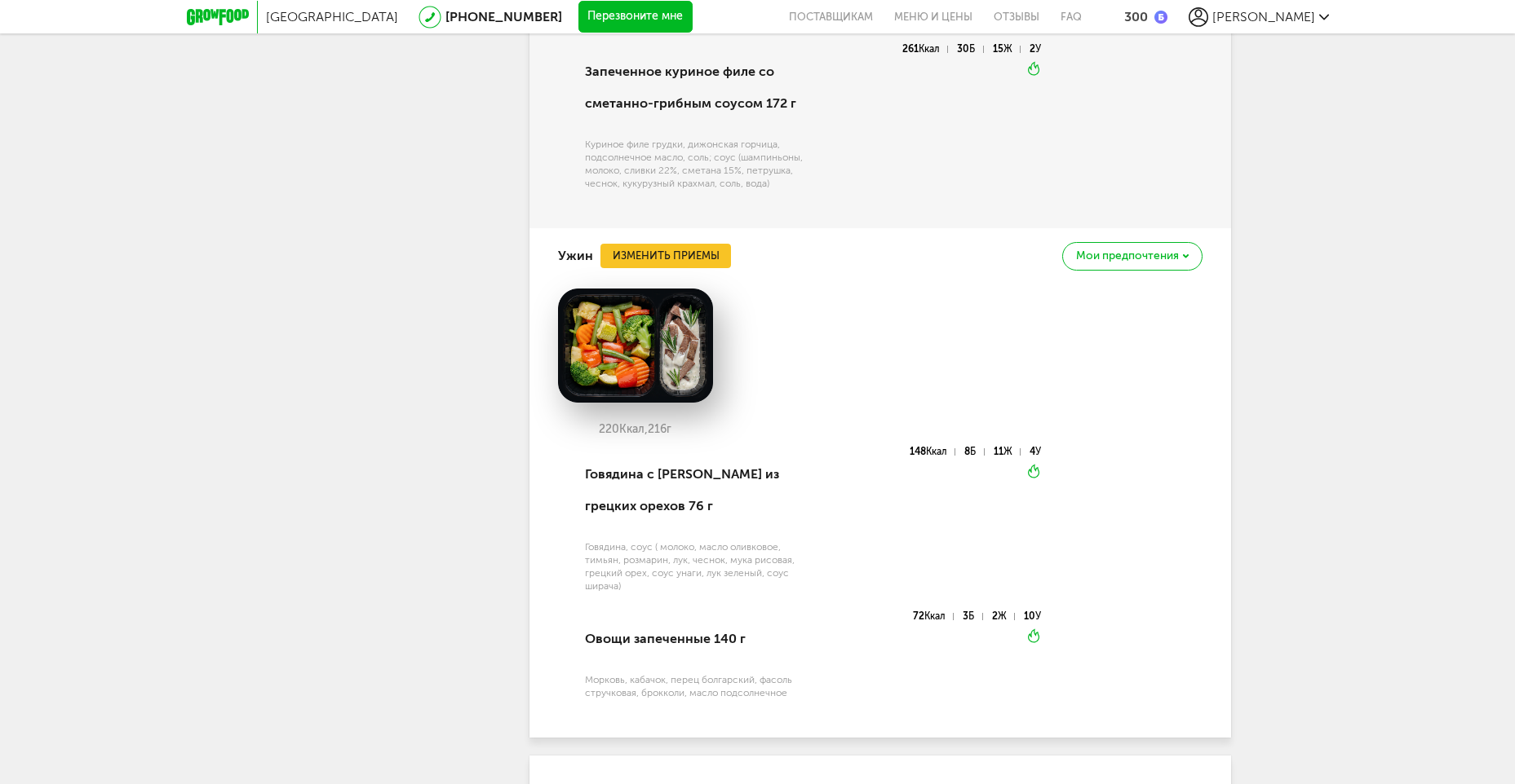
click at [1178, 251] on span "Мои предпочтения" at bounding box center [1127, 256] width 103 height 12
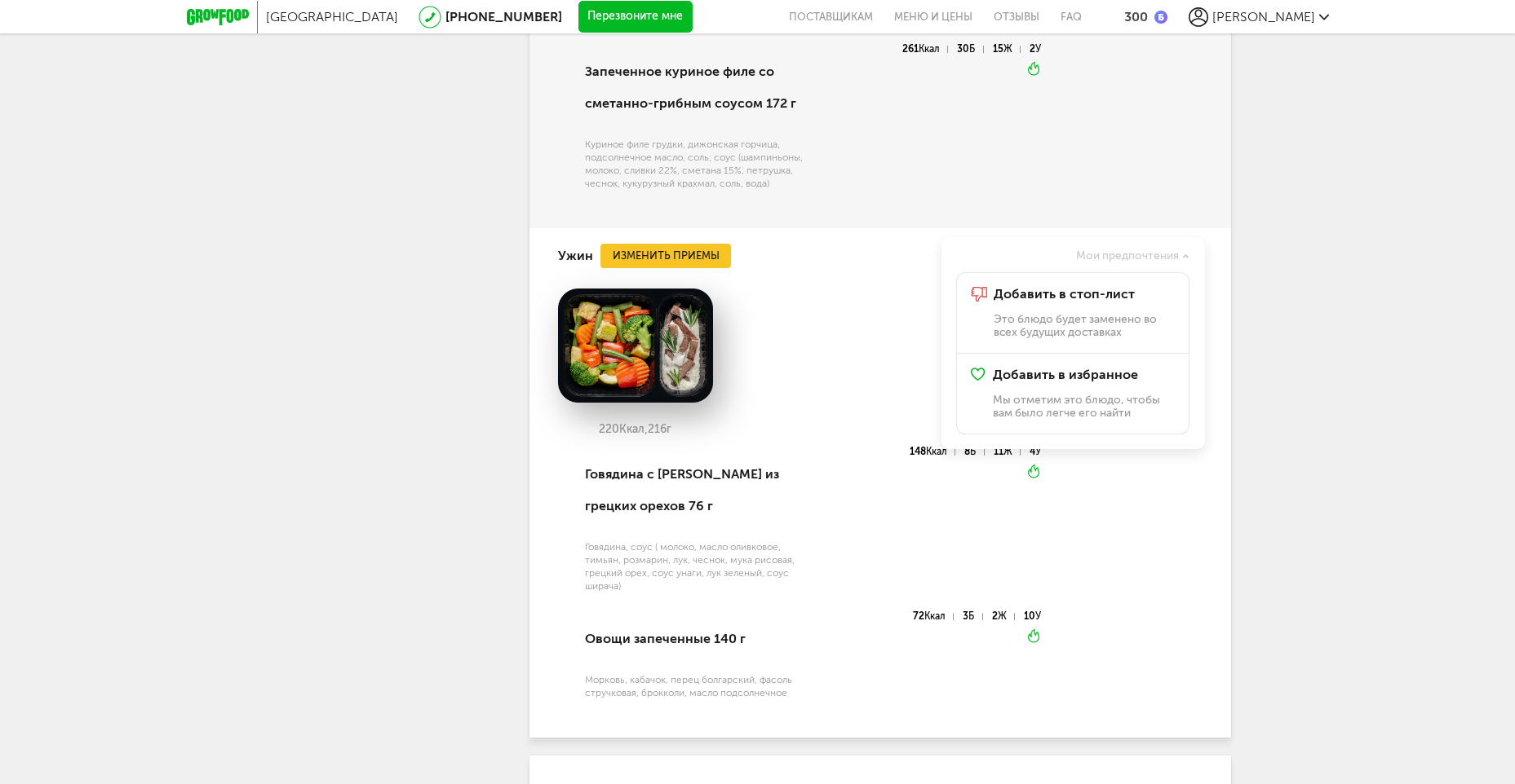
click at [1178, 251] on span "Мои предпочтения" at bounding box center [1127, 256] width 103 height 12
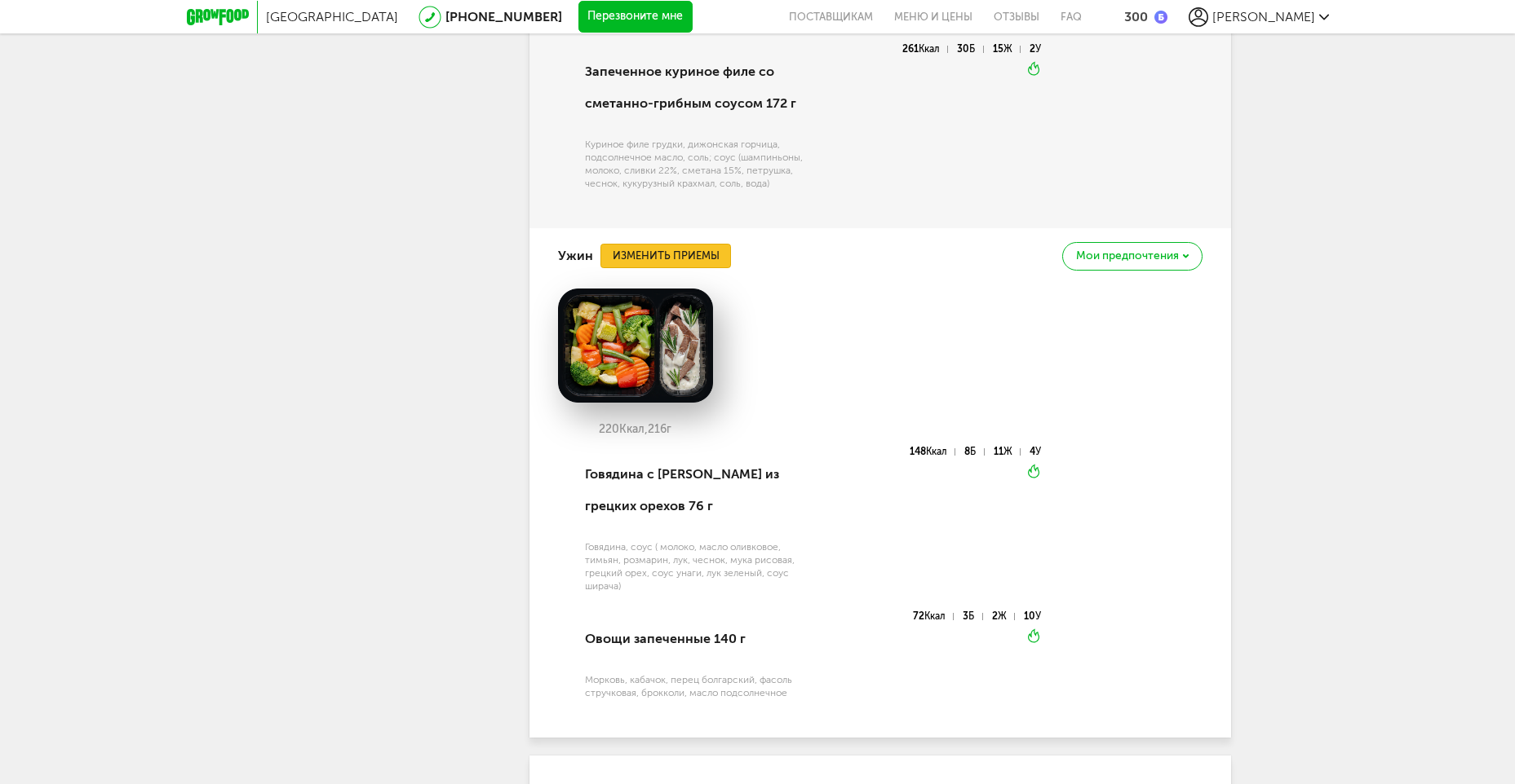
click at [642, 244] on button "Изменить приемы" at bounding box center [665, 256] width 130 height 24
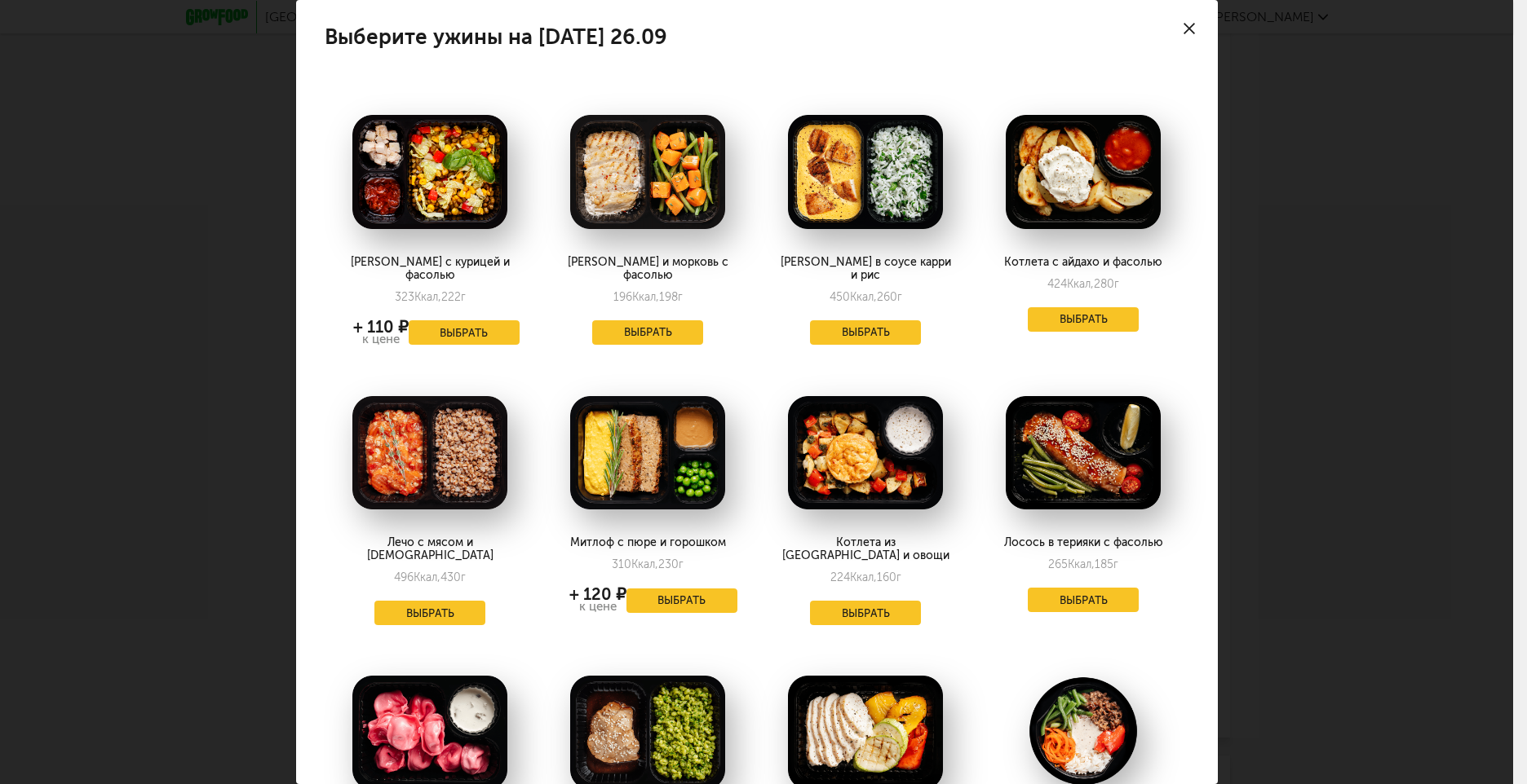
click at [1183, 23] on icon at bounding box center [1189, 29] width 12 height 12
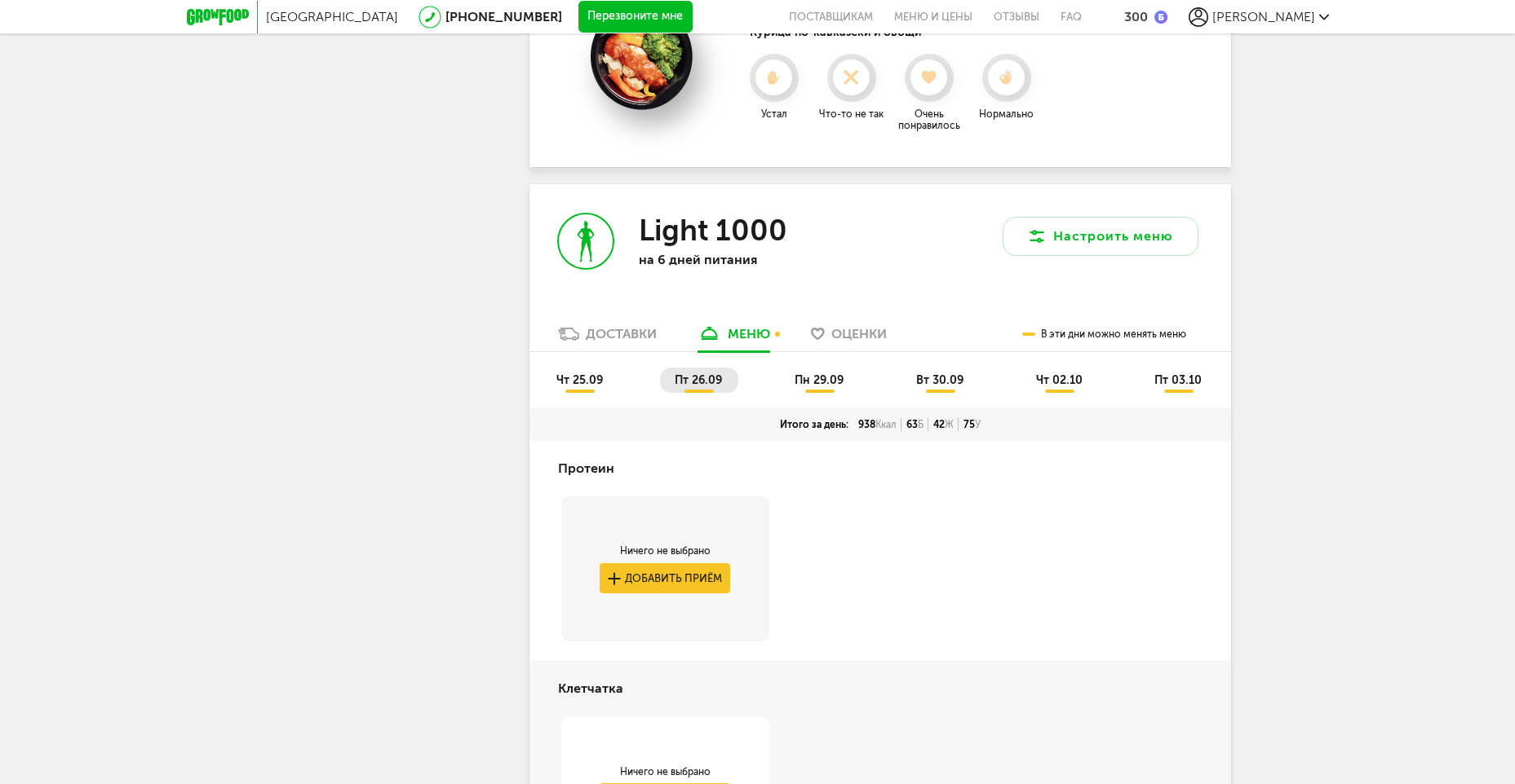
scroll to position [2282, 0]
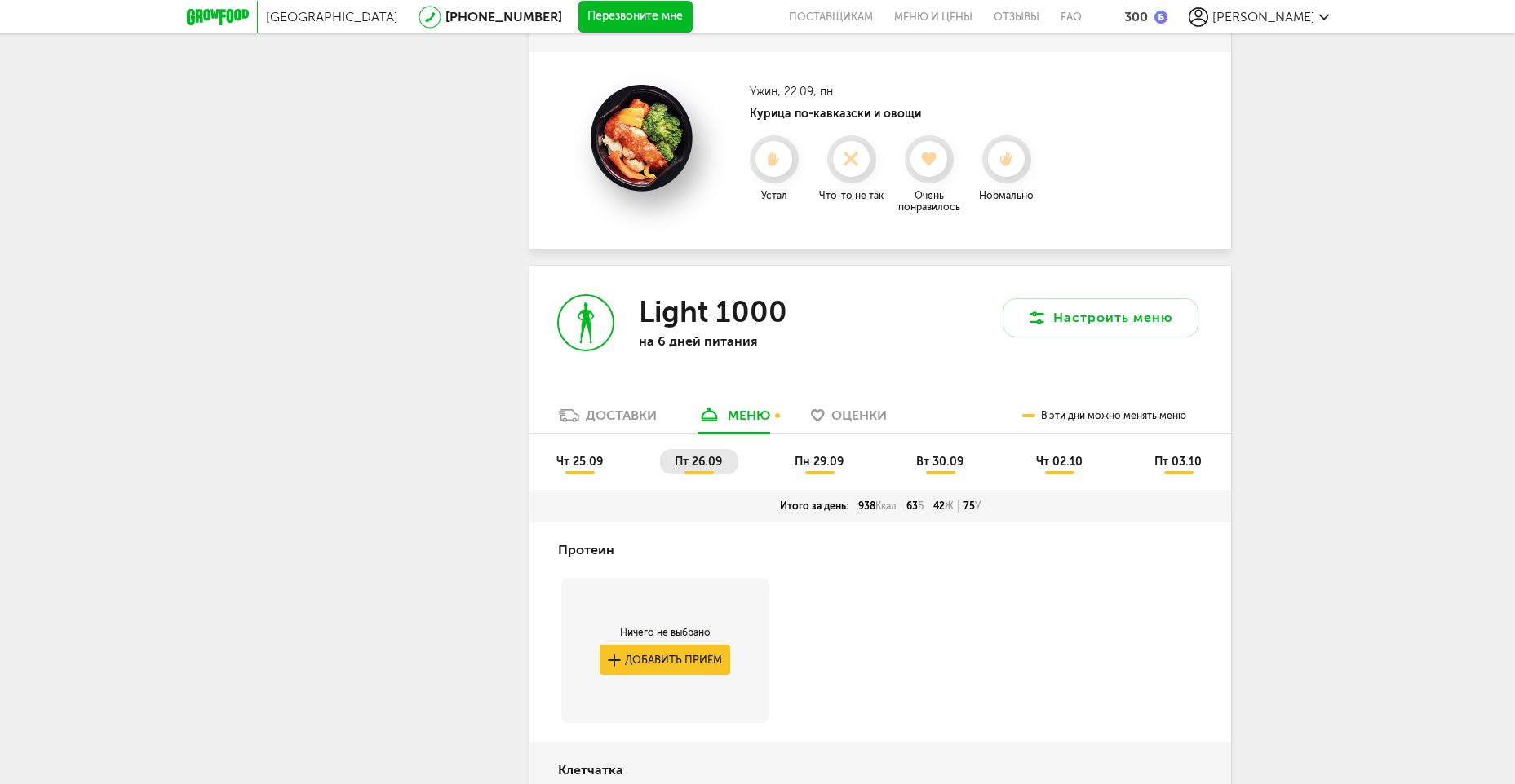
click at [554, 458] on li "чт 25.09" at bounding box center [579, 461] width 77 height 25
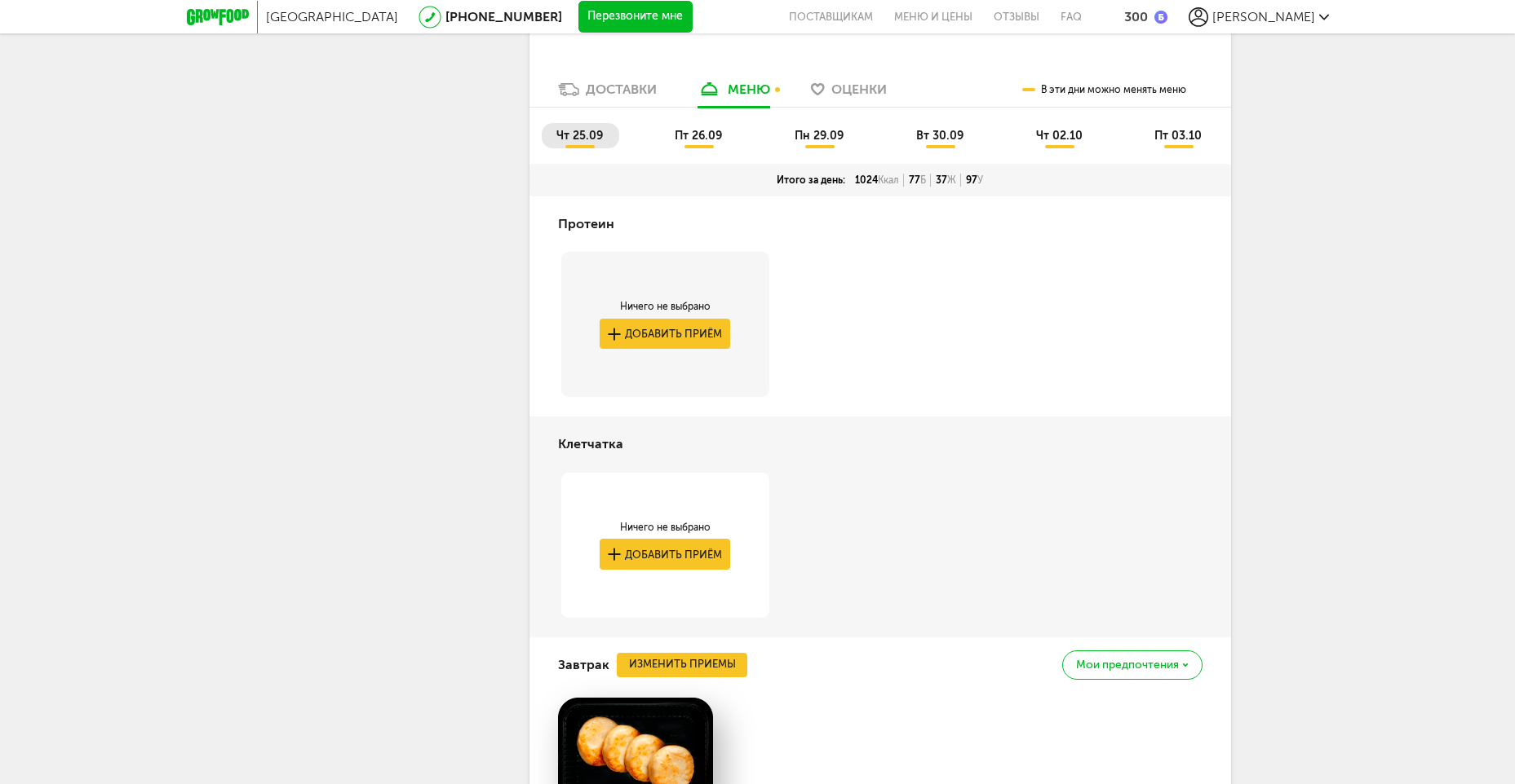
scroll to position [2364, 0]
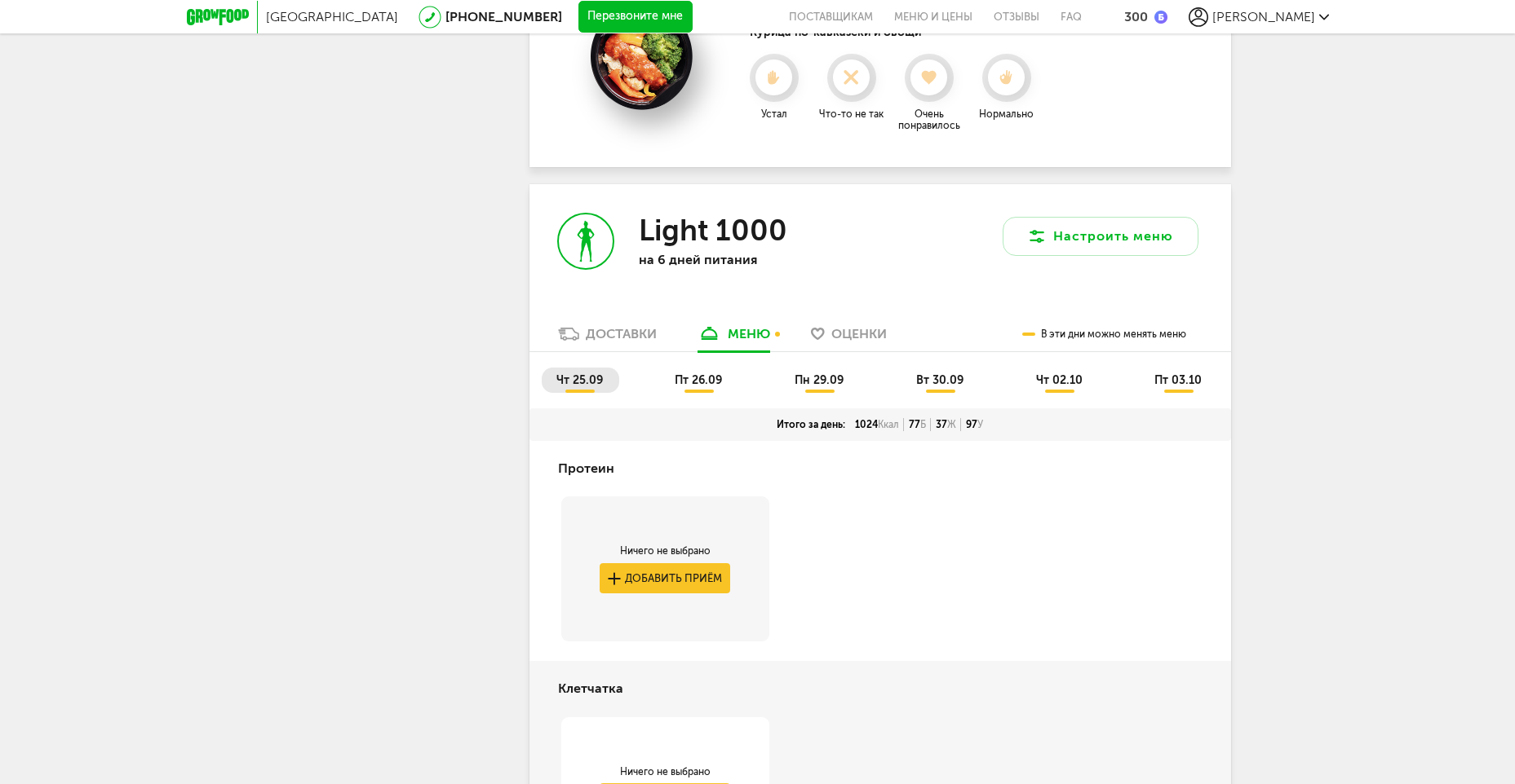
click at [690, 382] on span "пт 26.09" at bounding box center [698, 380] width 47 height 14
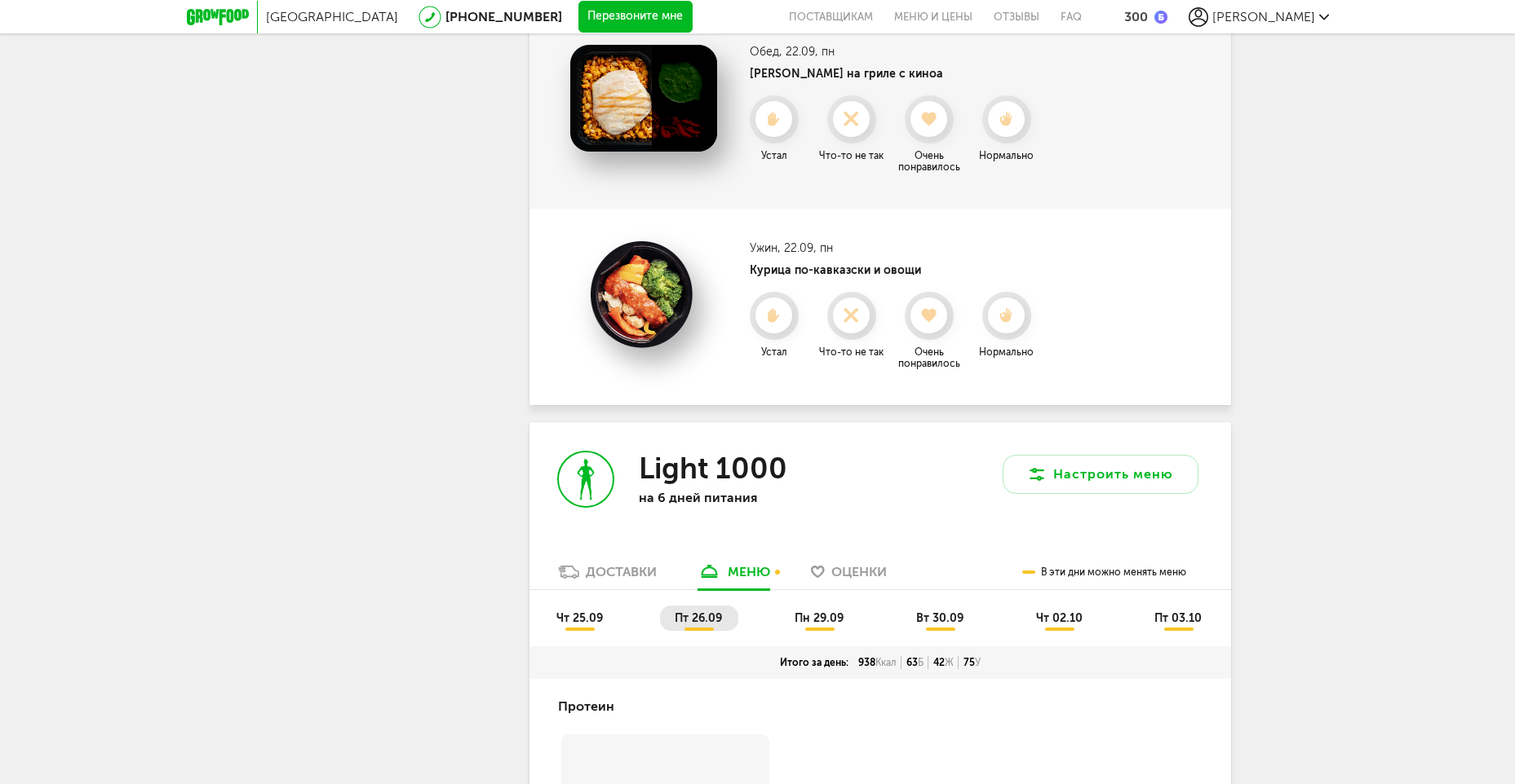
scroll to position [2446, 0]
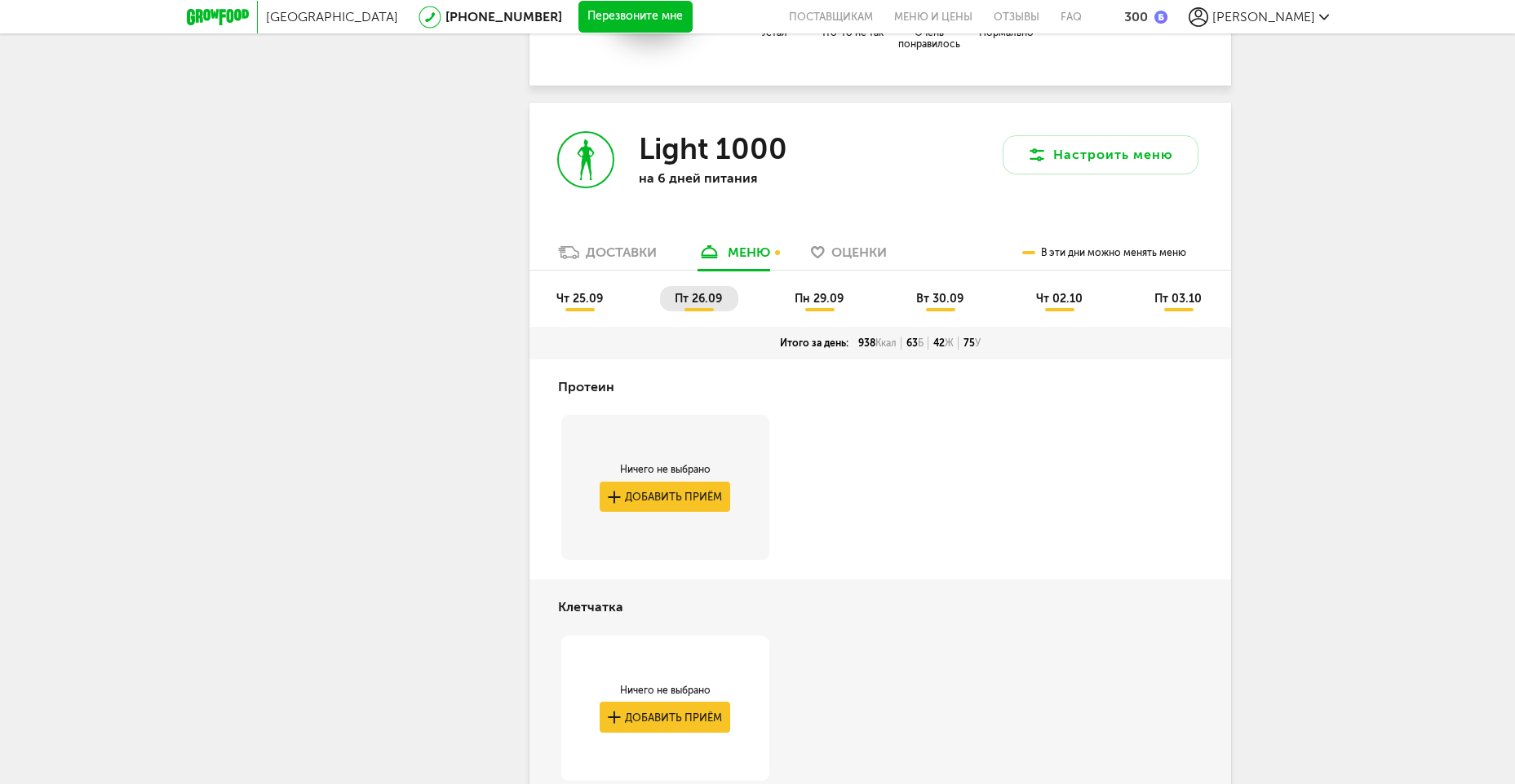
click at [828, 301] on span "пн 29.09" at bounding box center [819, 299] width 49 height 14
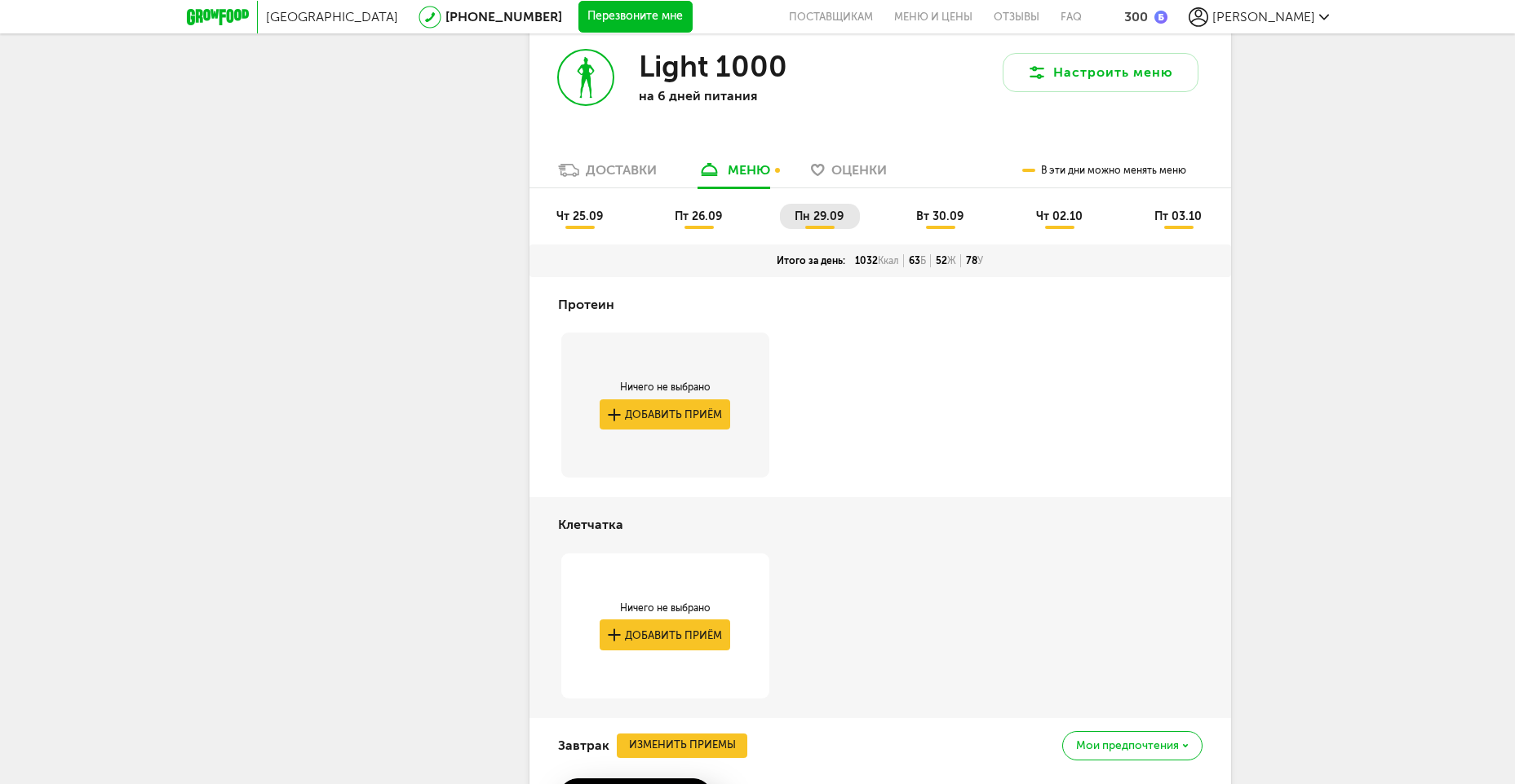
scroll to position [2527, 0]
click at [934, 221] on span "вт 30.09" at bounding box center [940, 217] width 47 height 14
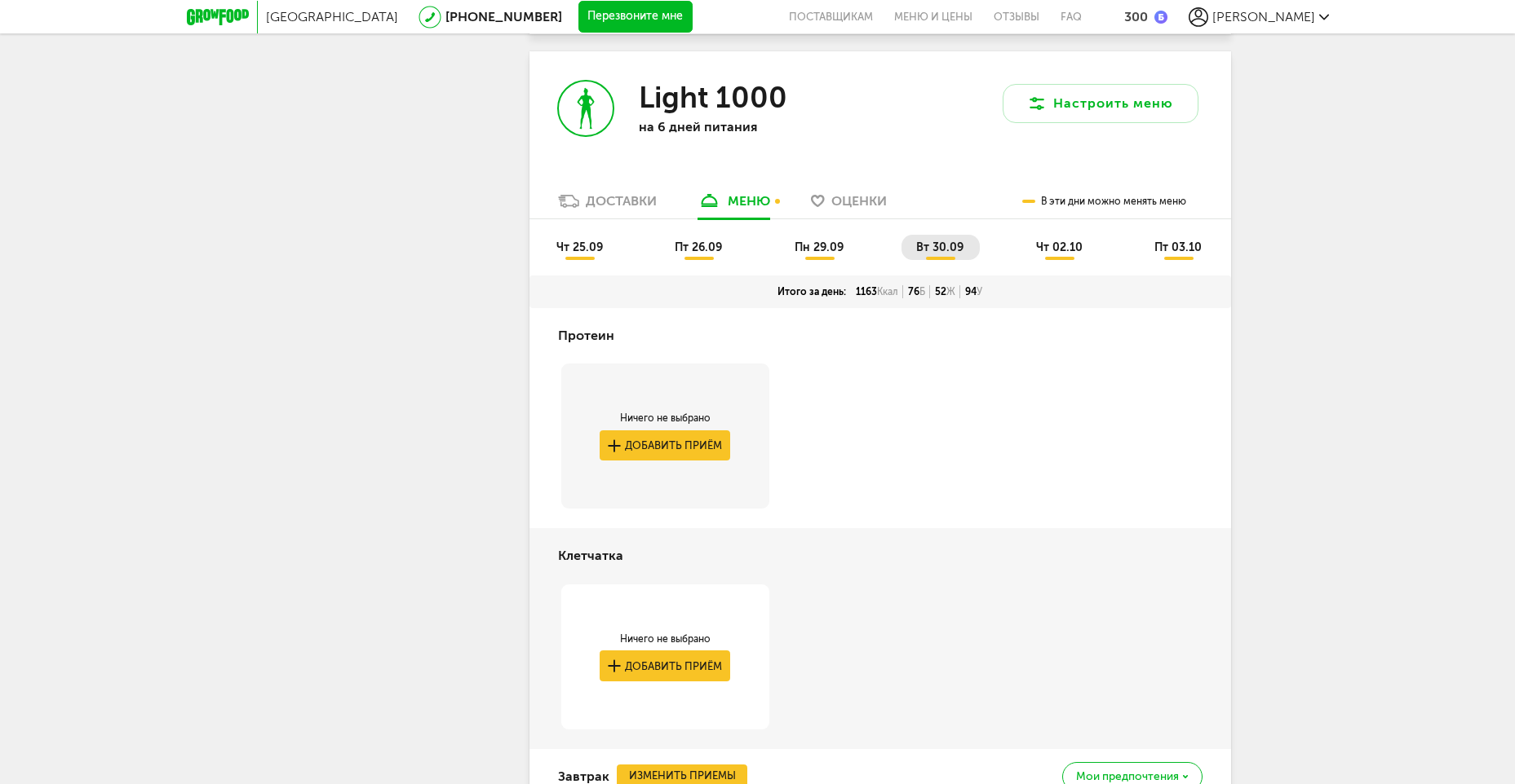
scroll to position [2494, 0]
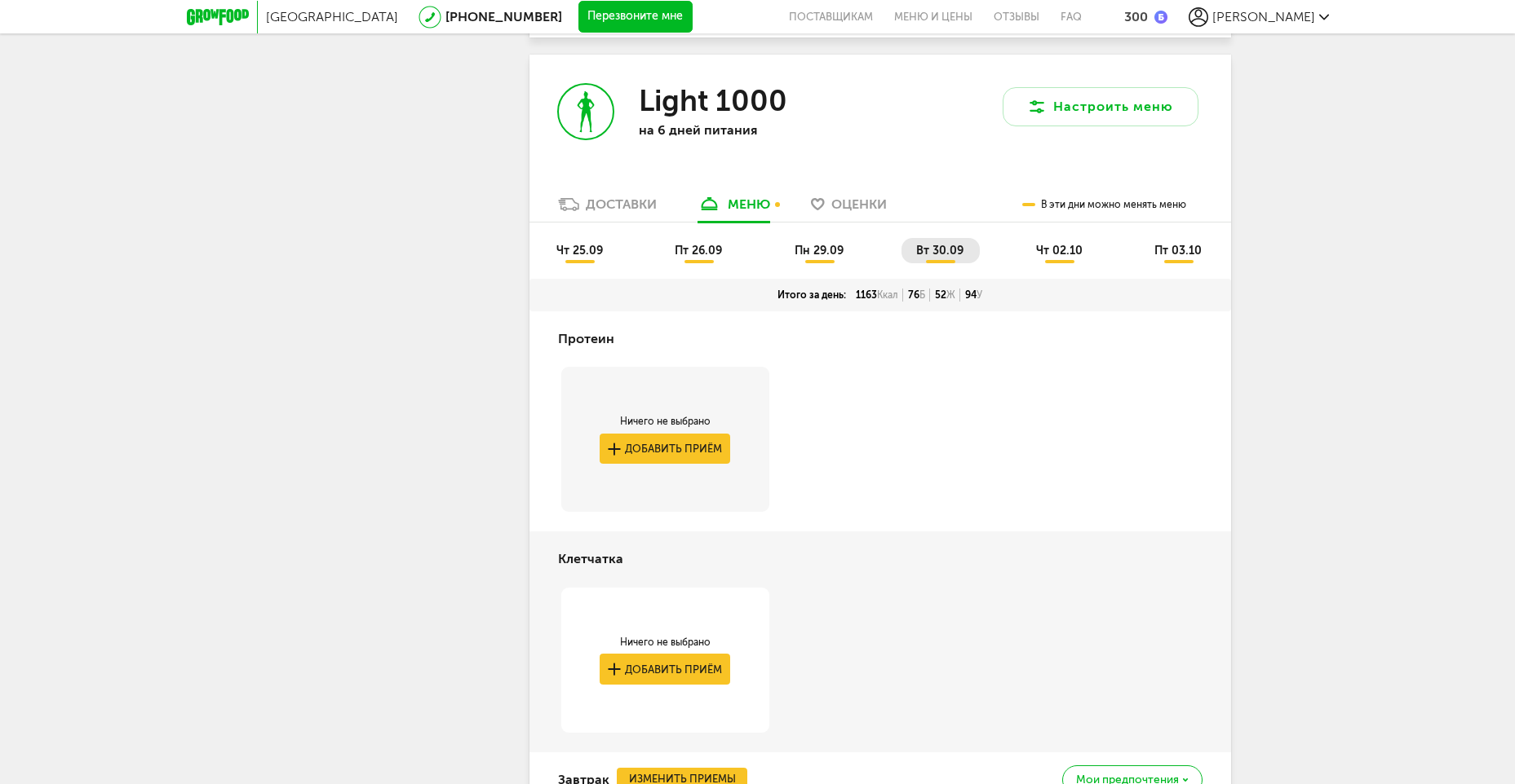
click at [1058, 253] on span "чт 02.10" at bounding box center [1059, 251] width 46 height 14
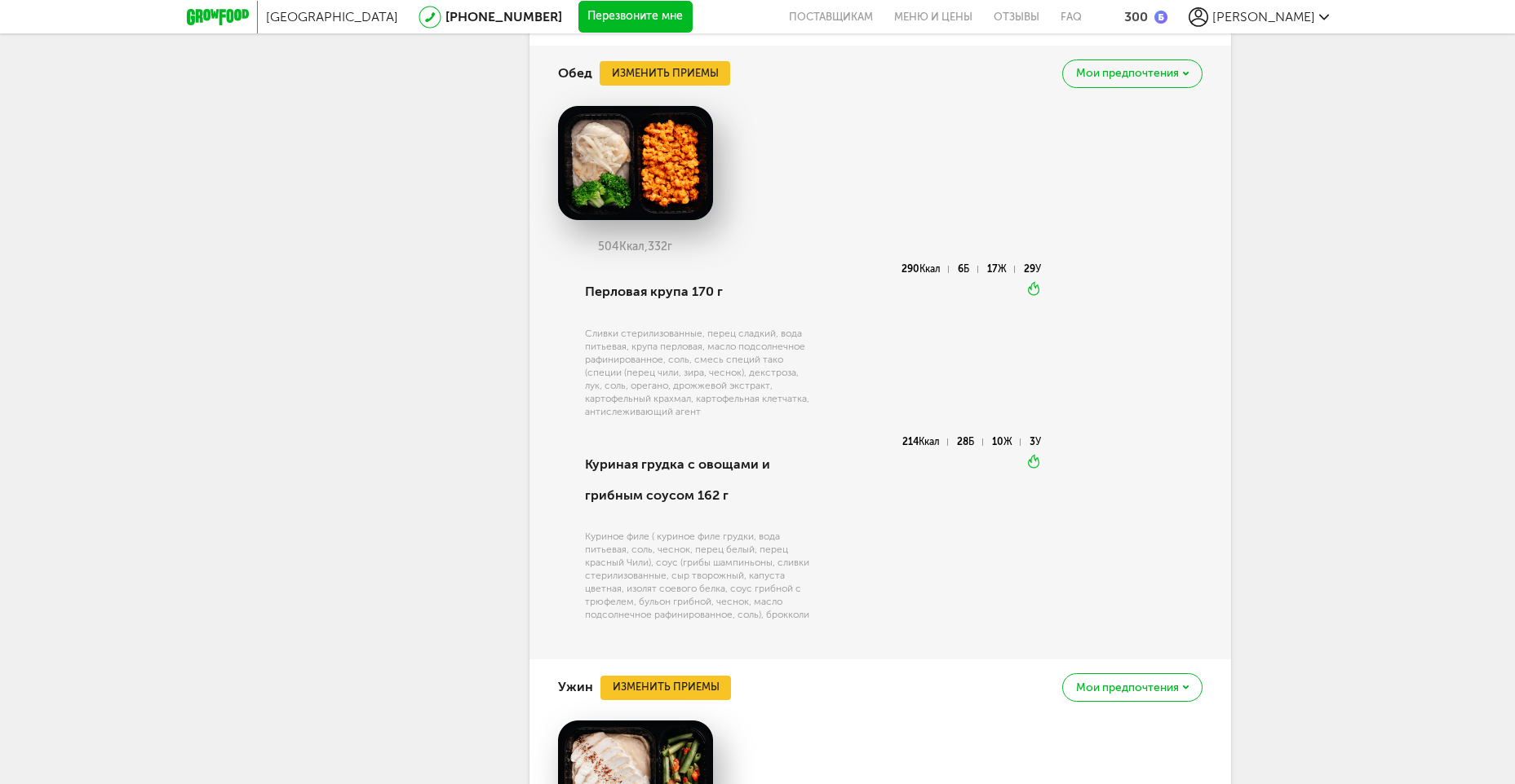
scroll to position [3717, 0]
